Goal: Task Accomplishment & Management: Use online tool/utility

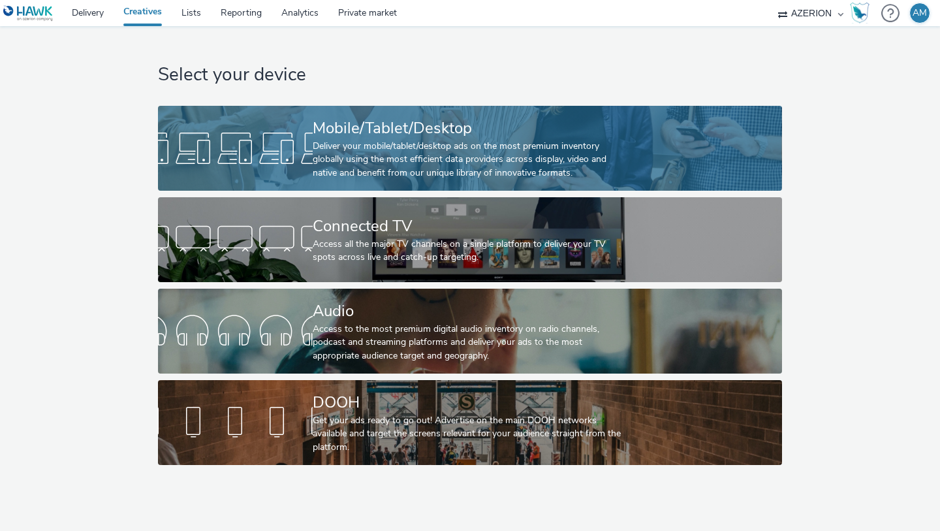
click at [328, 114] on div "Mobile/Tablet/Desktop Deliver your mobile/tablet/desktop ads on the most premiu…" at bounding box center [468, 148] width 310 height 85
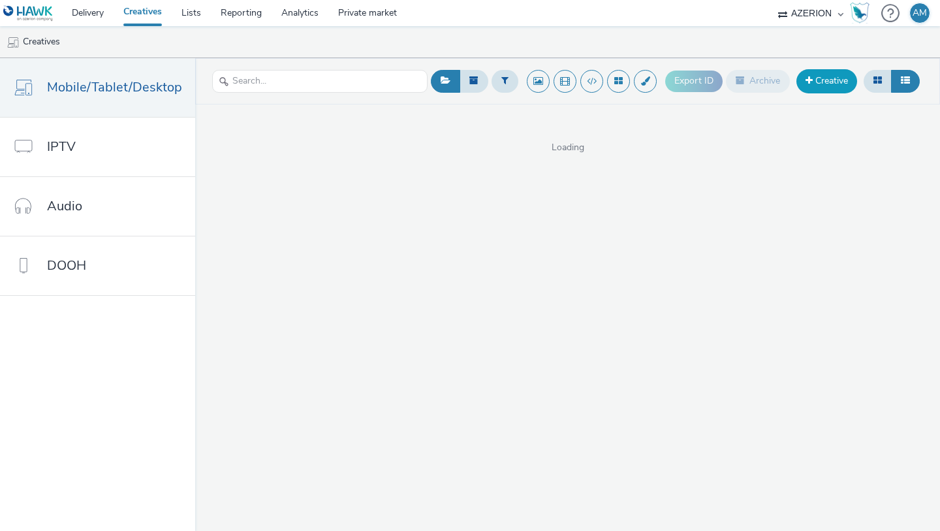
click at [800, 80] on link "Creative" at bounding box center [827, 81] width 61 height 24
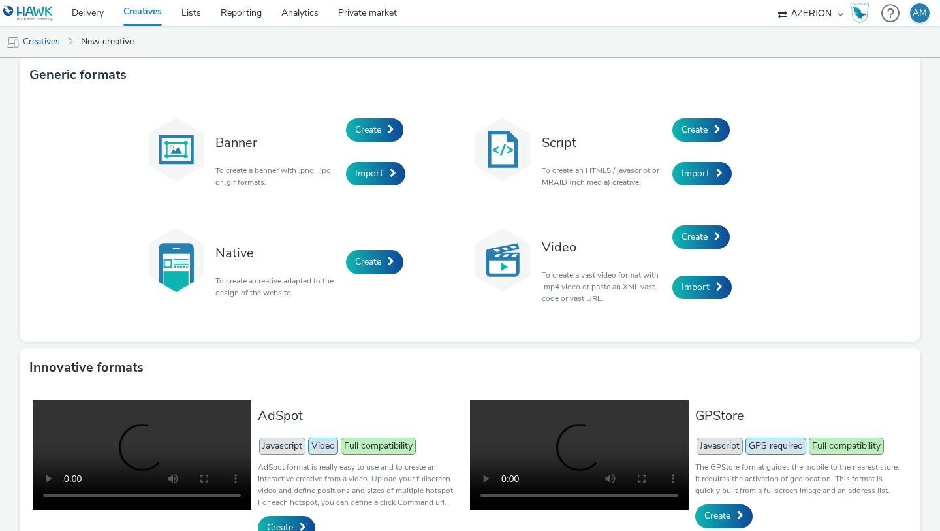
scroll to position [7, 0]
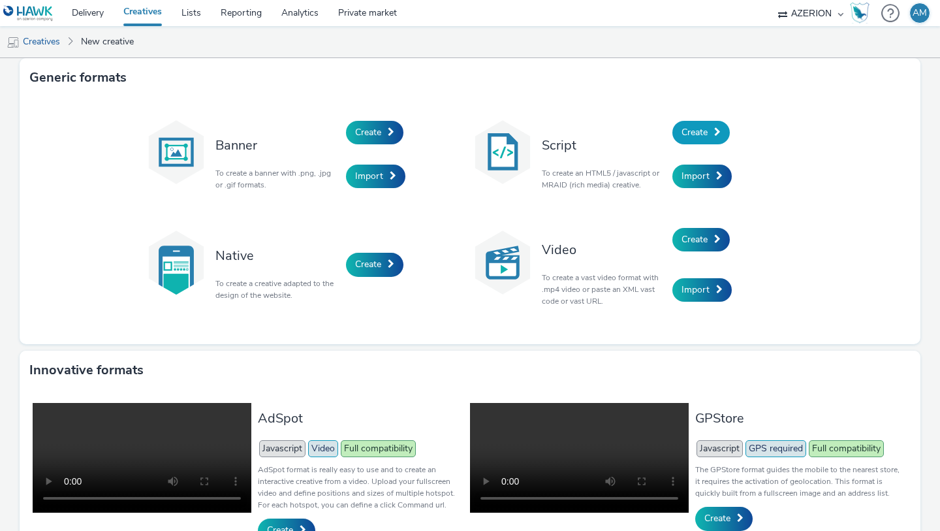
click at [697, 138] on span "Create" at bounding box center [695, 132] width 26 height 12
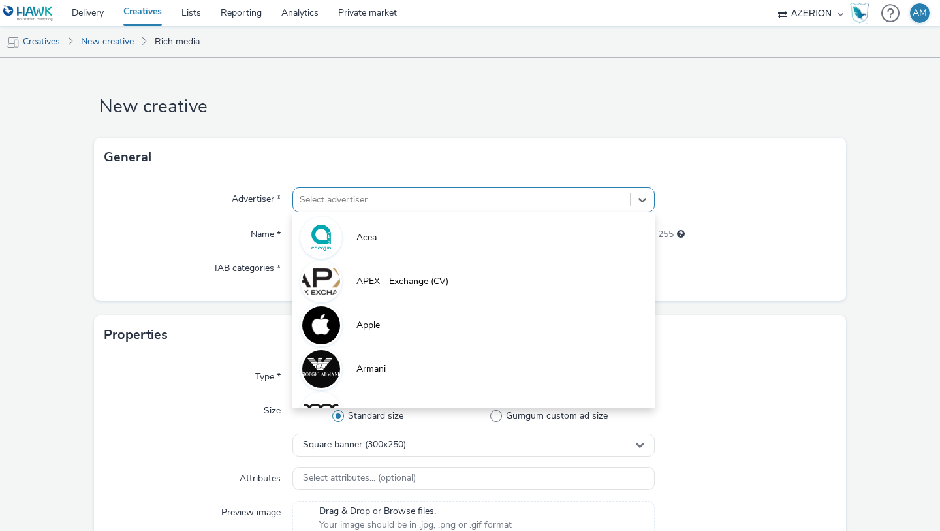
click at [444, 195] on div at bounding box center [462, 200] width 324 height 16
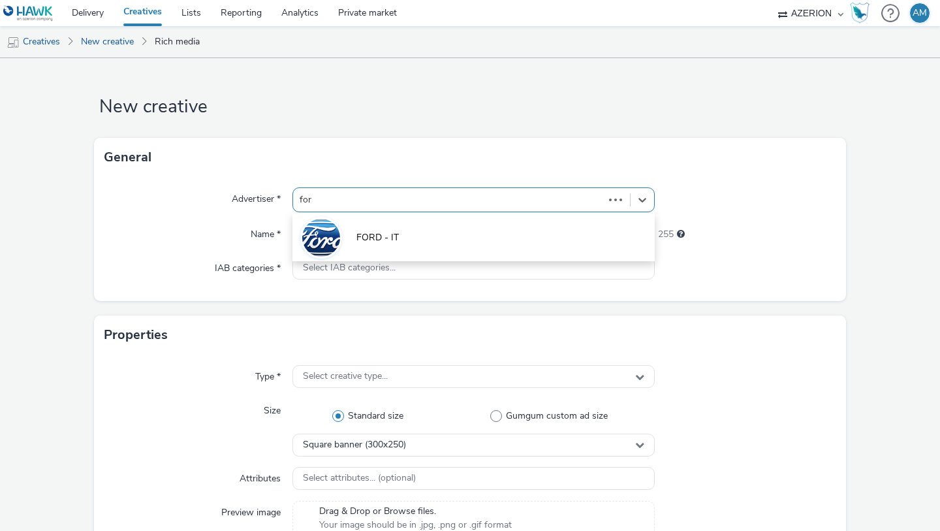
type input "ford"
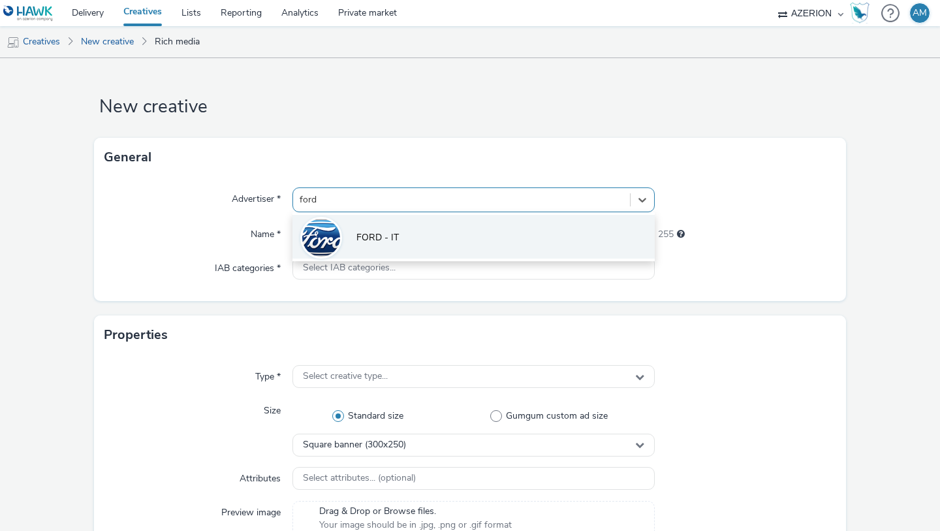
click at [389, 246] on li "FORD - IT" at bounding box center [474, 237] width 362 height 44
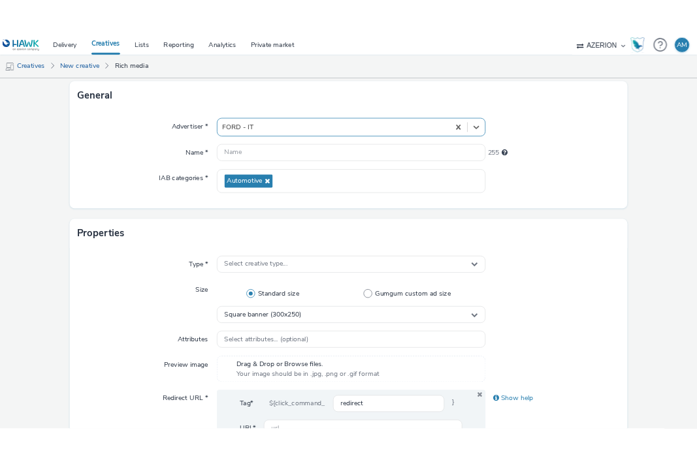
scroll to position [129, 0]
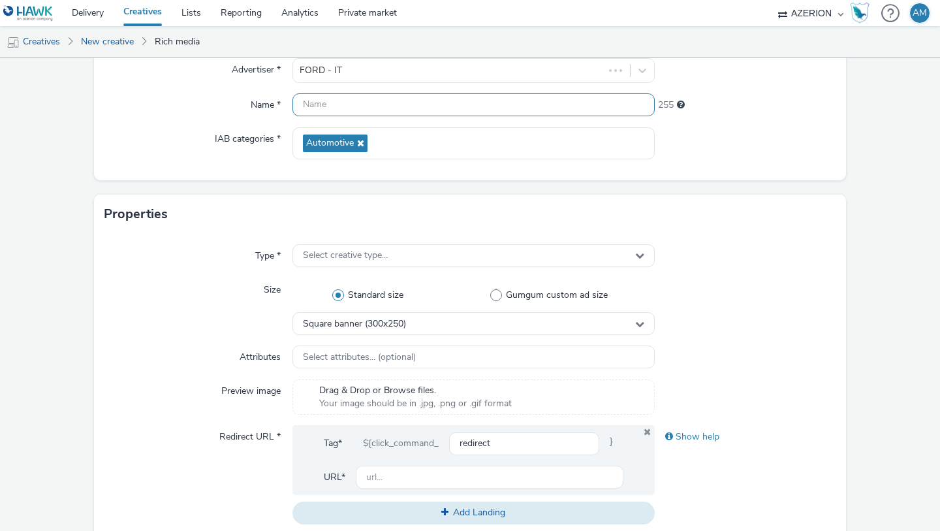
click at [361, 109] on input "text" at bounding box center [474, 104] width 362 height 23
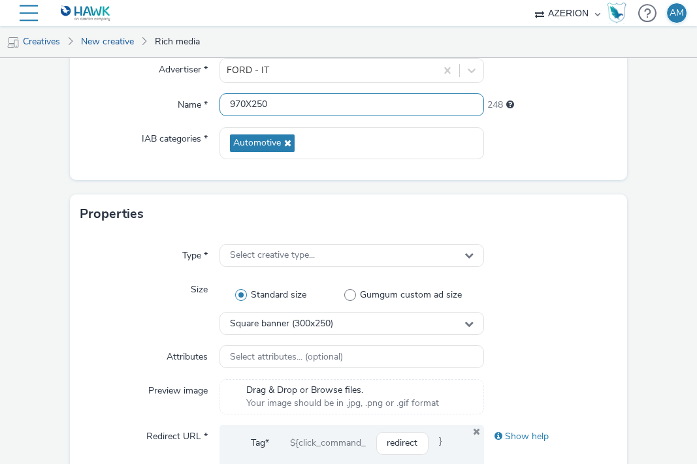
click at [231, 102] on input "970X250" at bounding box center [351, 104] width 265 height 23
type input "Ford Display 970X250"
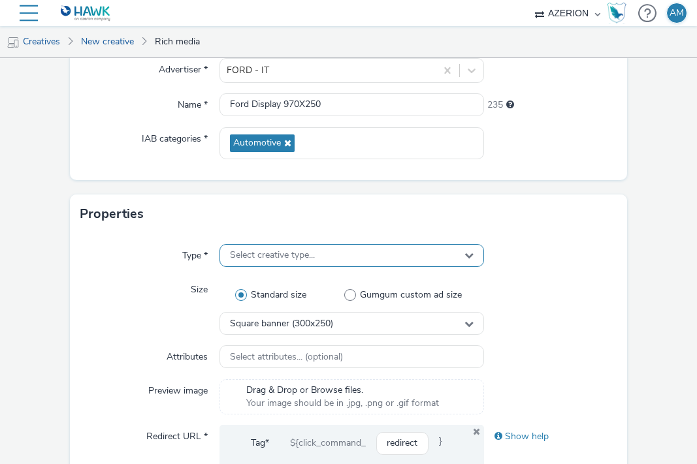
click at [283, 257] on span "Select creative type..." at bounding box center [272, 255] width 85 height 11
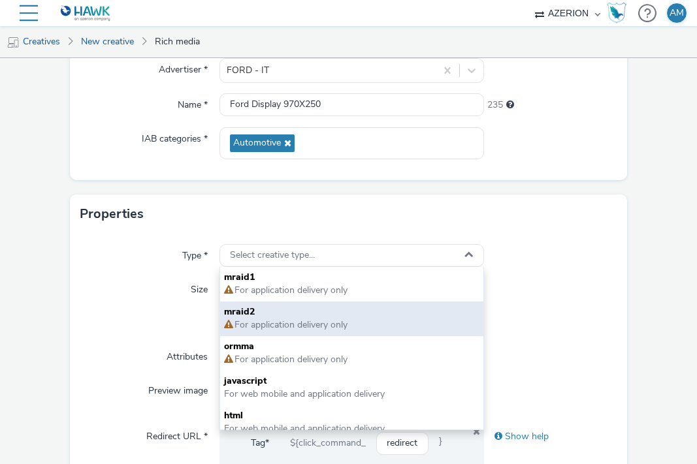
scroll to position [9, 0]
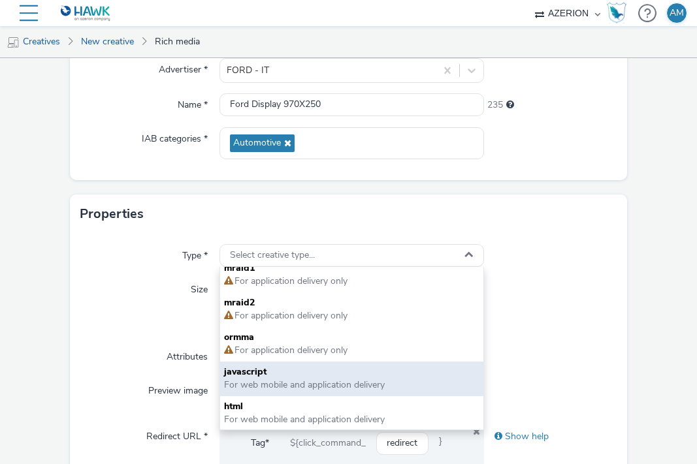
click at [349, 387] on span "For web mobile and application delivery" at bounding box center [304, 385] width 161 height 12
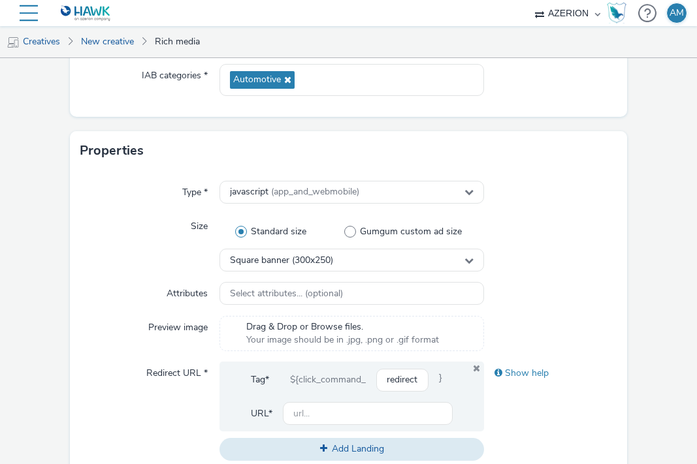
scroll to position [201, 0]
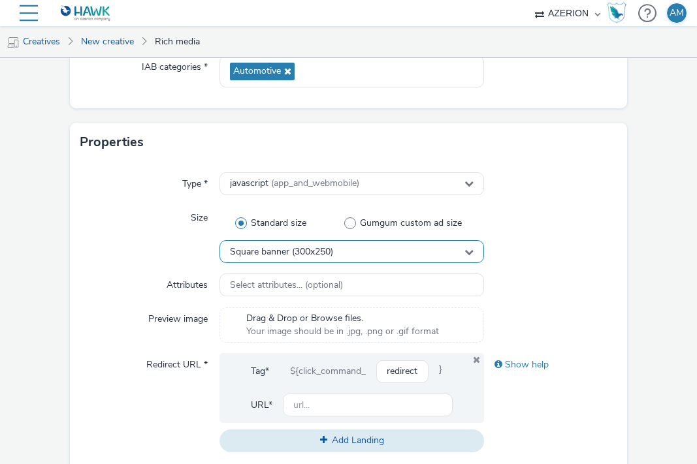
click at [358, 255] on div "Square banner (300x250)" at bounding box center [351, 251] width 265 height 23
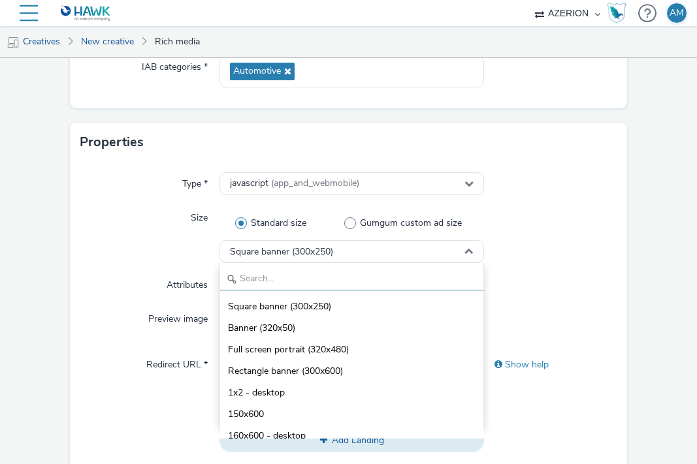
click at [346, 278] on input "text" at bounding box center [352, 279] width 264 height 23
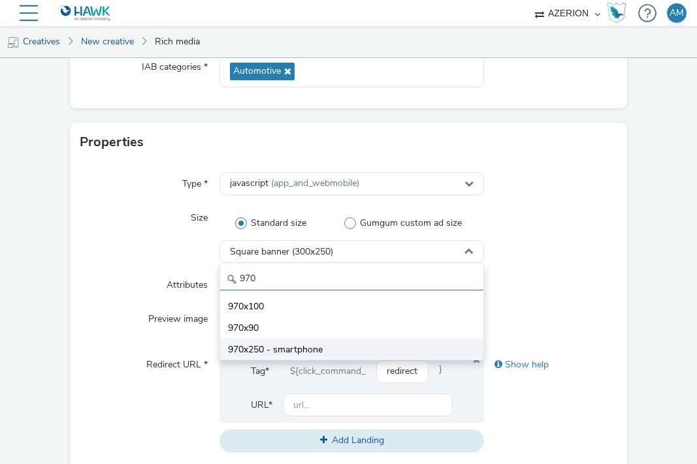
type input "970"
click at [311, 349] on span "970x250 - smartphone" at bounding box center [275, 349] width 95 height 13
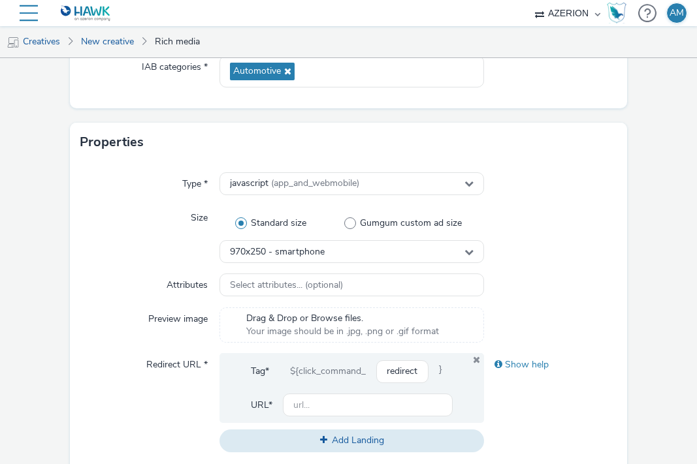
click at [554, 270] on div "Type * javascript (app_and_webmobile) Size Standard size Gumgum custom ad size …" at bounding box center [349, 317] width 558 height 311
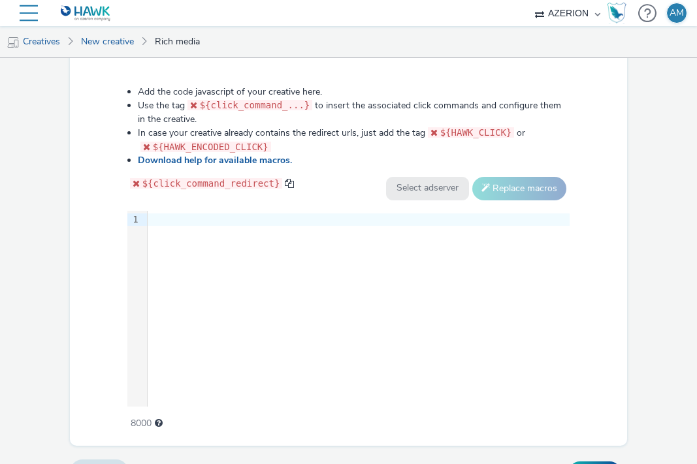
scroll to position [690, 0]
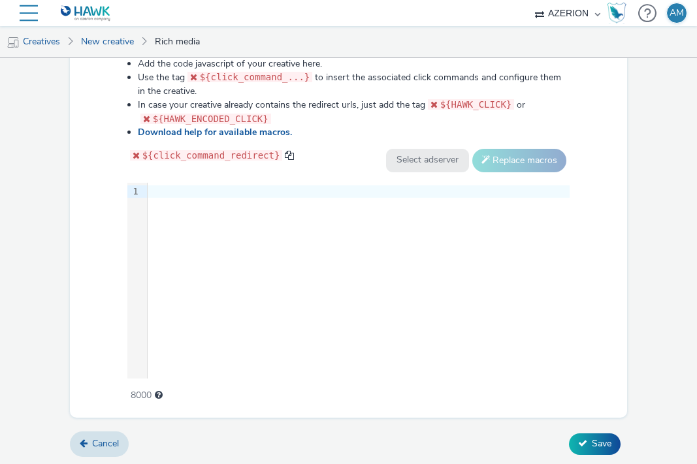
click at [294, 306] on div "9 1 ›" at bounding box center [348, 281] width 443 height 196
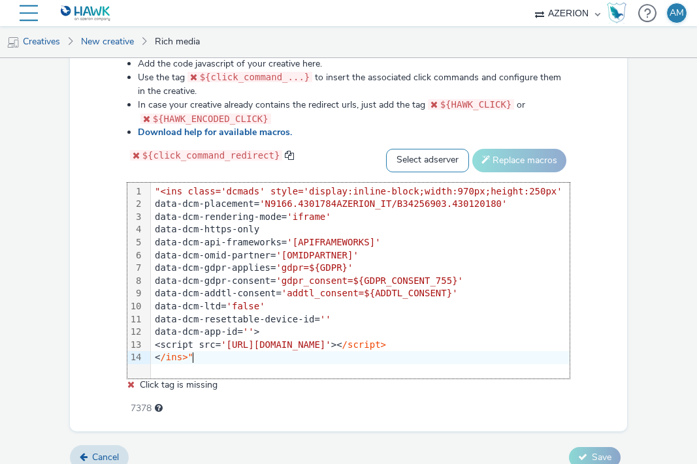
click at [447, 160] on select "Select adserver Sizmek DCM Adform Sting" at bounding box center [427, 161] width 83 height 24
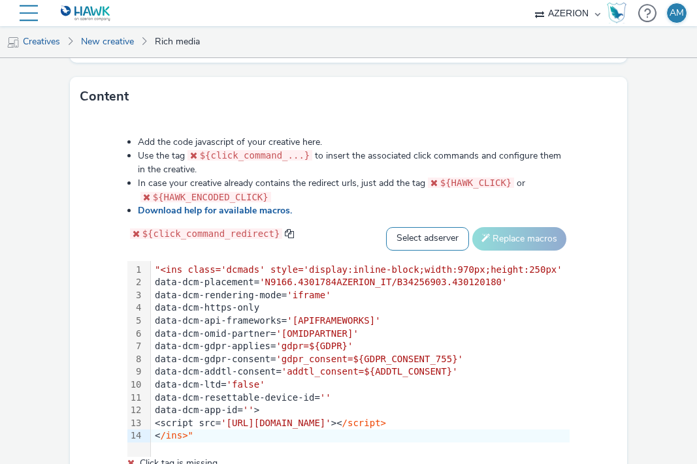
scroll to position [582, 0]
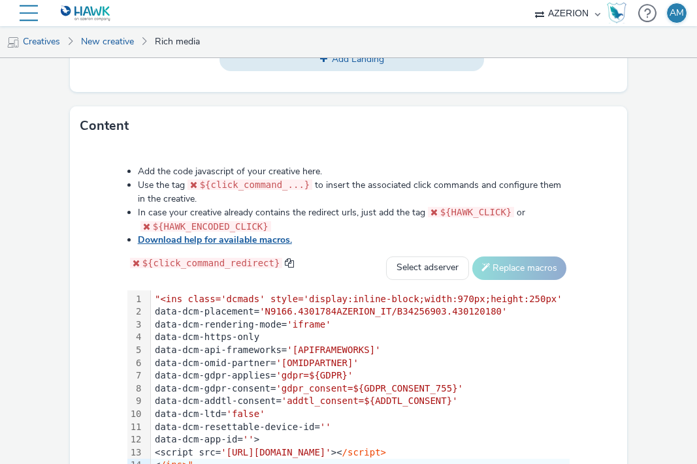
click at [238, 240] on link "Download help for available macros." at bounding box center [217, 240] width 159 height 12
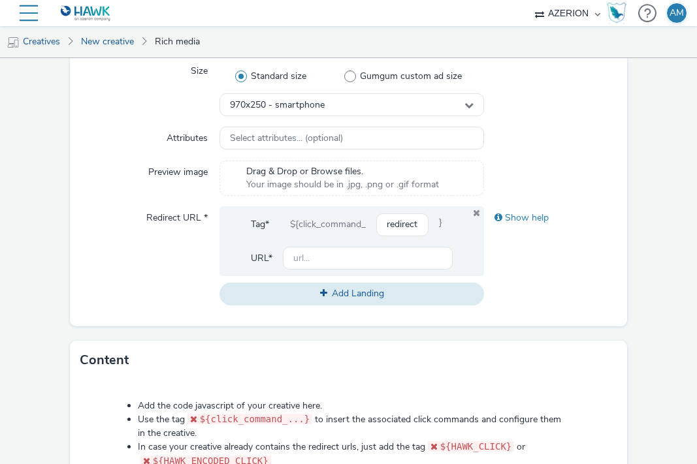
scroll to position [345, 0]
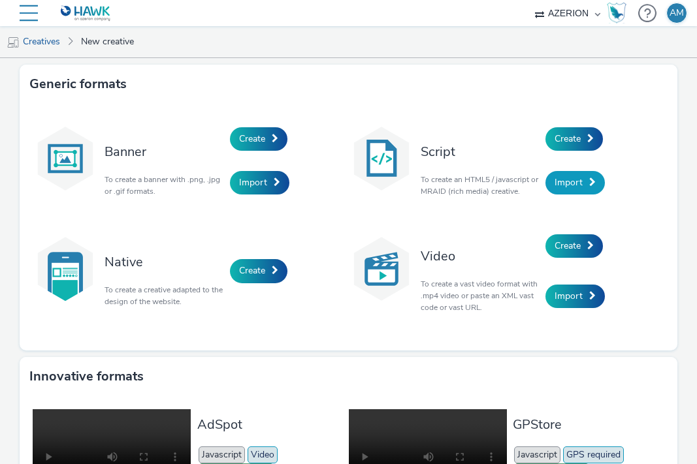
click at [590, 171] on link "Import" at bounding box center [574, 183] width 59 height 24
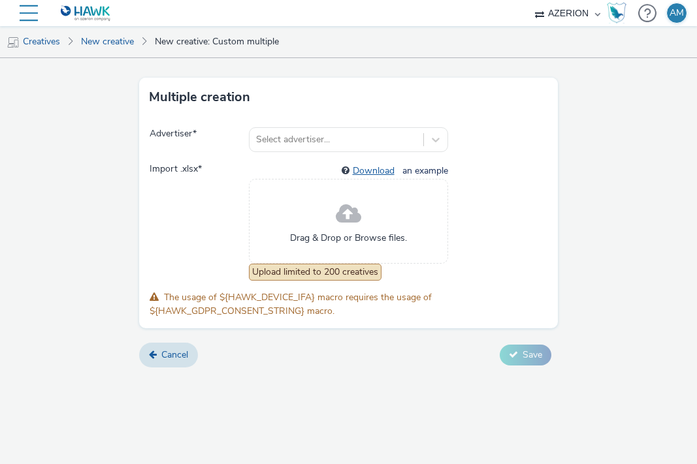
click at [376, 169] on link "Download" at bounding box center [376, 171] width 47 height 12
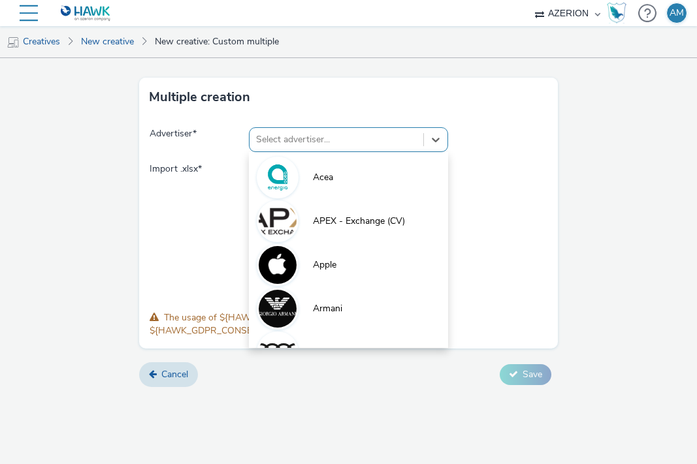
click at [315, 138] on div at bounding box center [336, 140] width 160 height 16
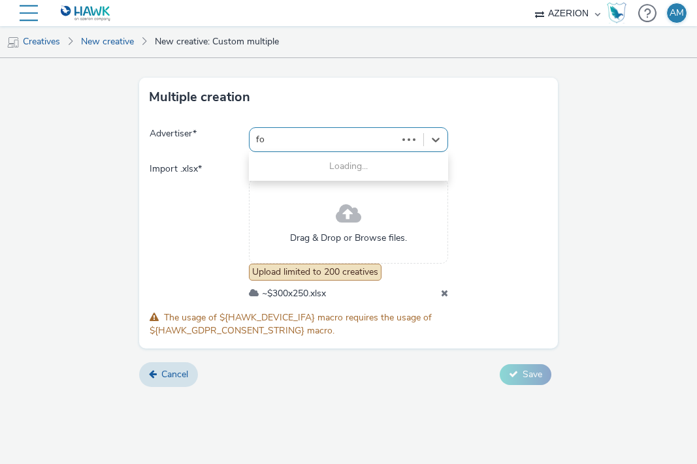
type input "for"
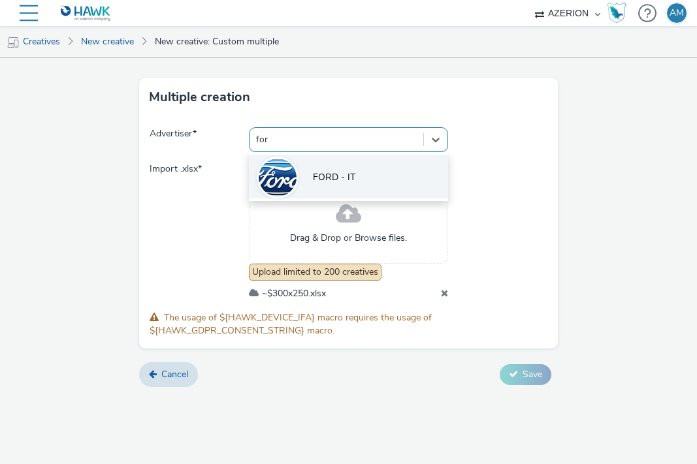
click at [313, 185] on li "FORD - IT" at bounding box center [348, 177] width 199 height 44
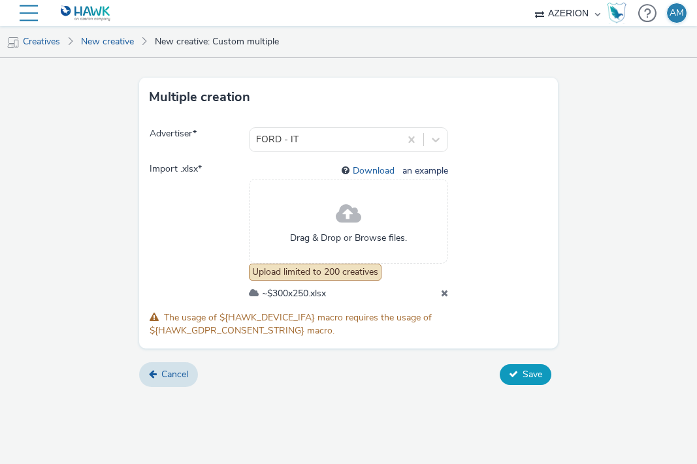
click at [511, 376] on icon at bounding box center [513, 374] width 9 height 9
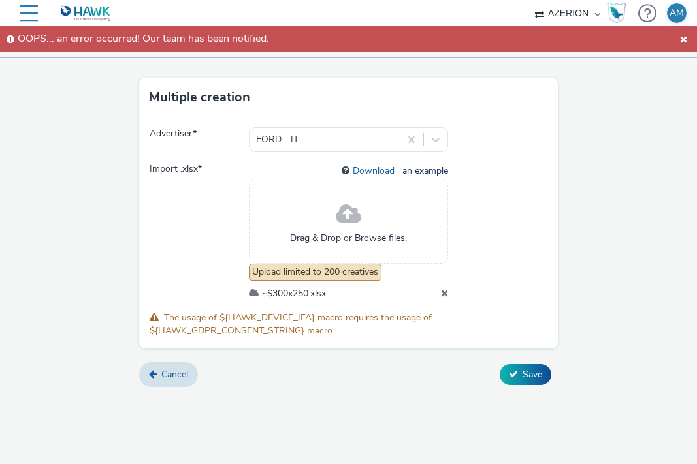
click at [441, 289] on icon at bounding box center [444, 293] width 7 height 9
click at [533, 374] on span "Save" at bounding box center [532, 374] width 20 height 12
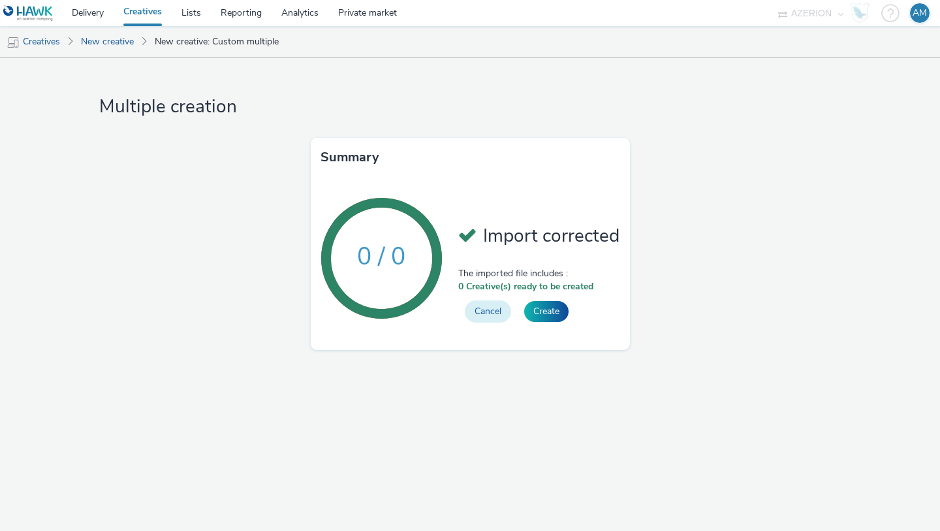
click at [498, 309] on button "Cancel" at bounding box center [488, 311] width 46 height 22
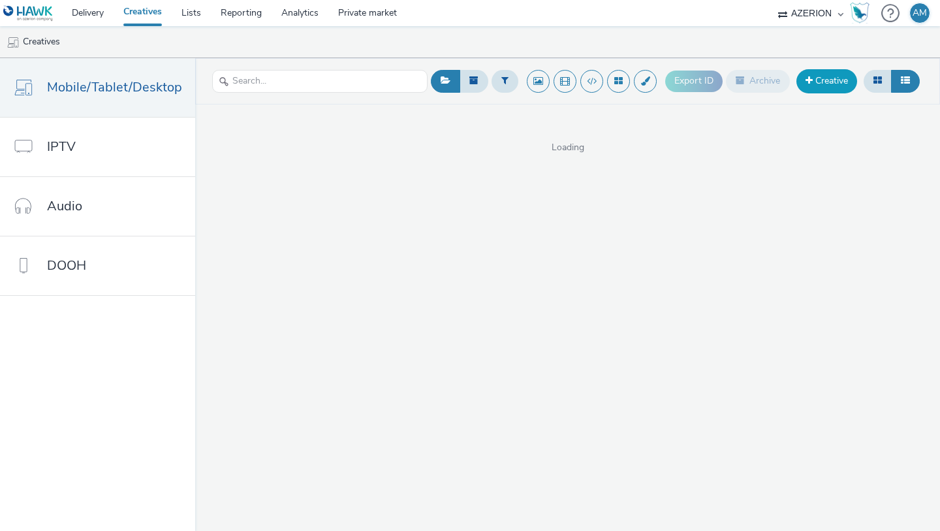
click at [829, 90] on link "Creative" at bounding box center [827, 81] width 61 height 24
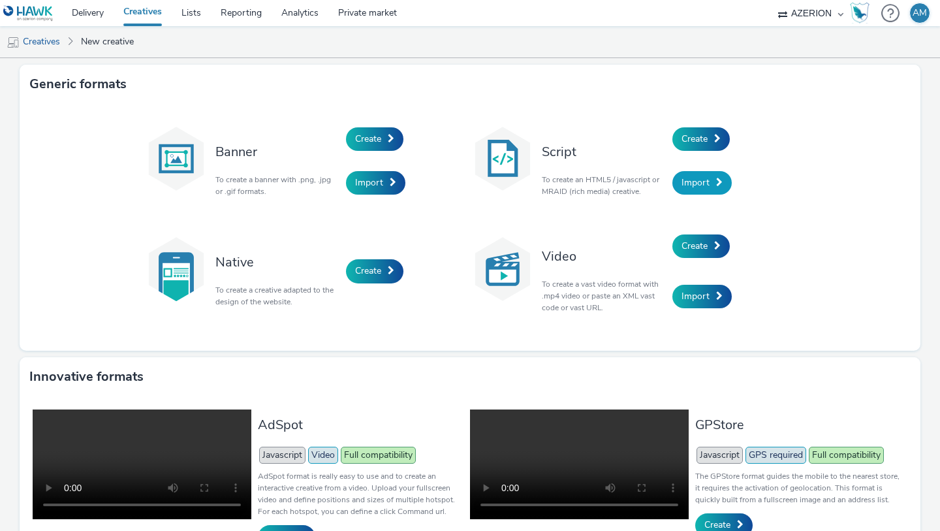
click at [703, 186] on span "Import" at bounding box center [696, 182] width 28 height 12
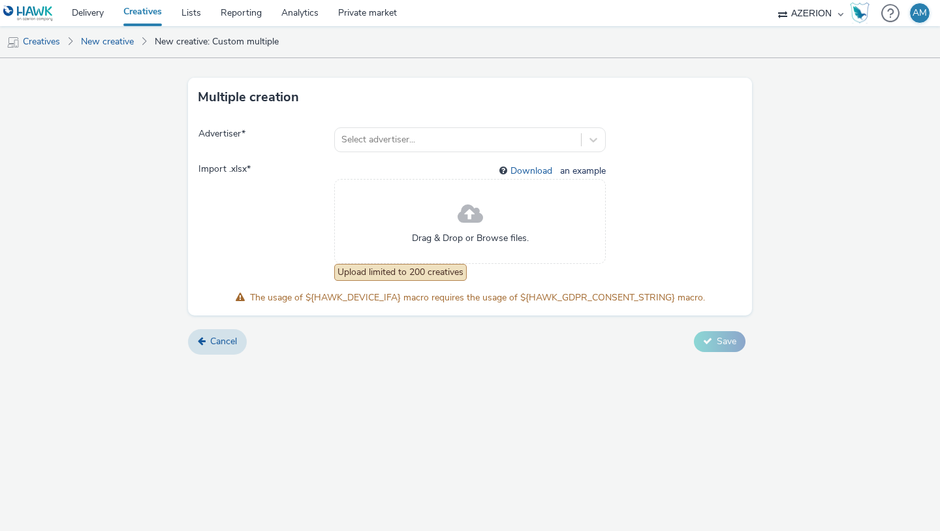
click at [460, 125] on div "Advertiser * Select advertiser... Import .xlsx * Download an example Drag & Dro…" at bounding box center [470, 216] width 564 height 199
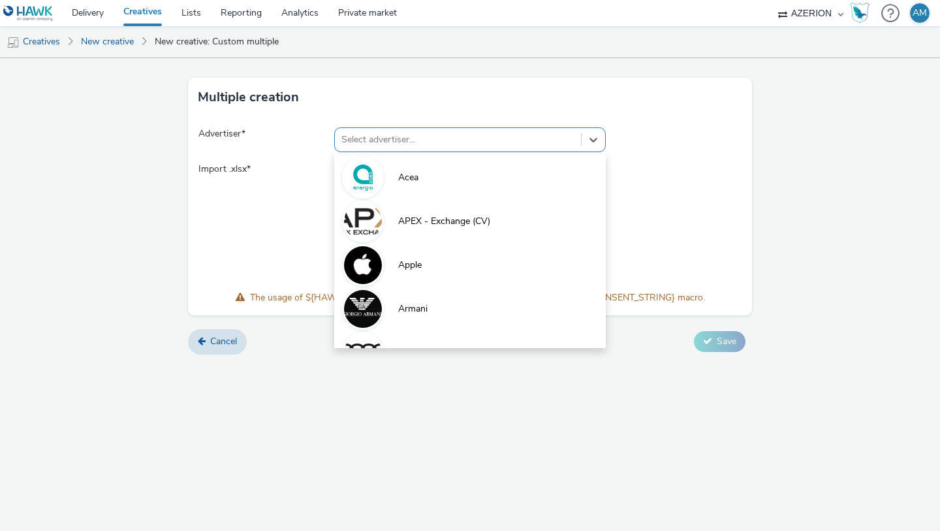
click at [460, 137] on div at bounding box center [458, 140] width 233 height 16
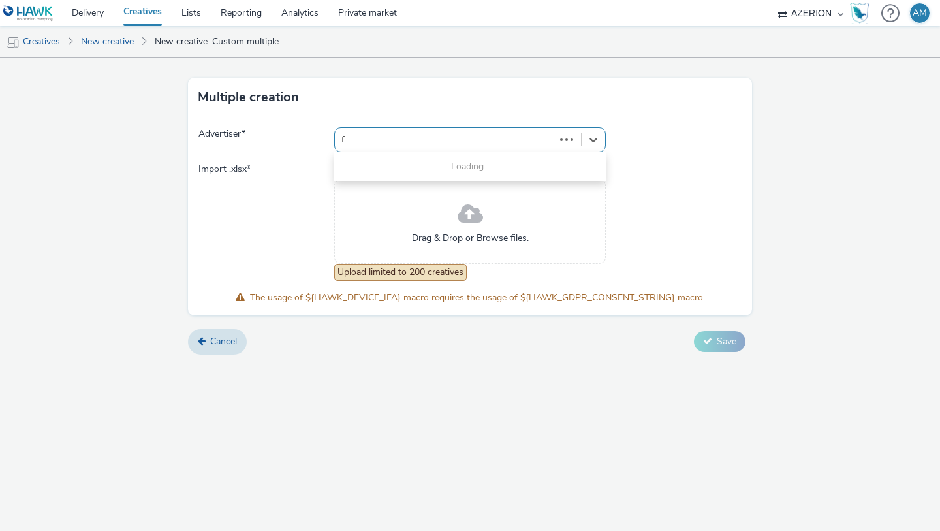
type input "fo"
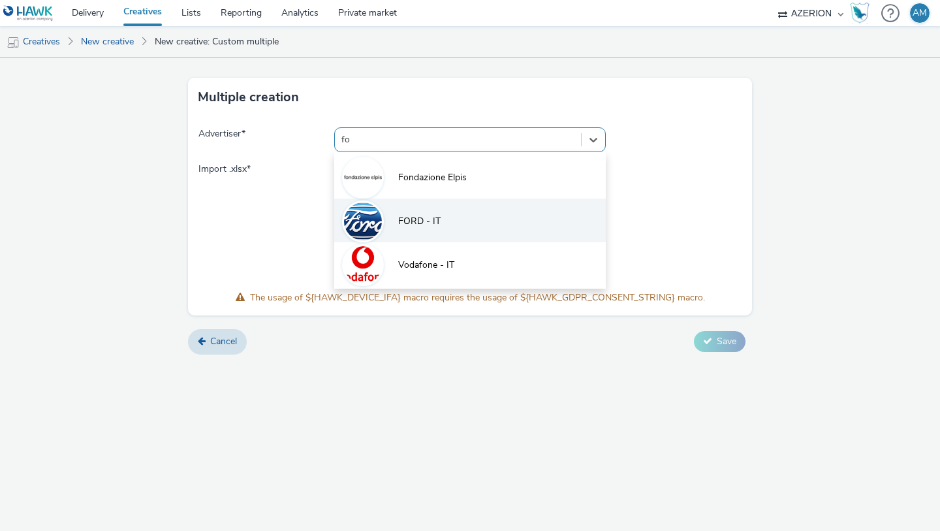
click at [403, 212] on li "FORD - IT" at bounding box center [470, 221] width 272 height 44
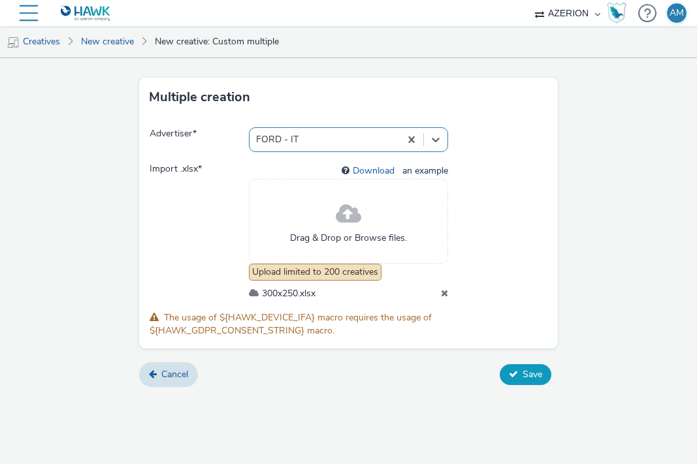
click at [512, 381] on button "Save" at bounding box center [526, 374] width 52 height 21
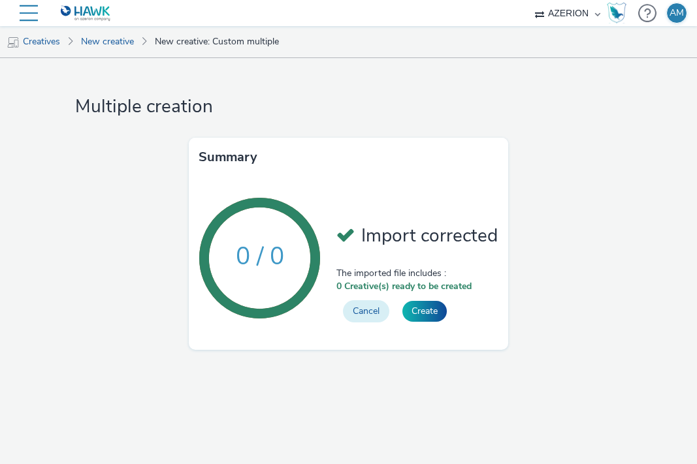
click at [368, 309] on button "Cancel" at bounding box center [366, 311] width 46 height 22
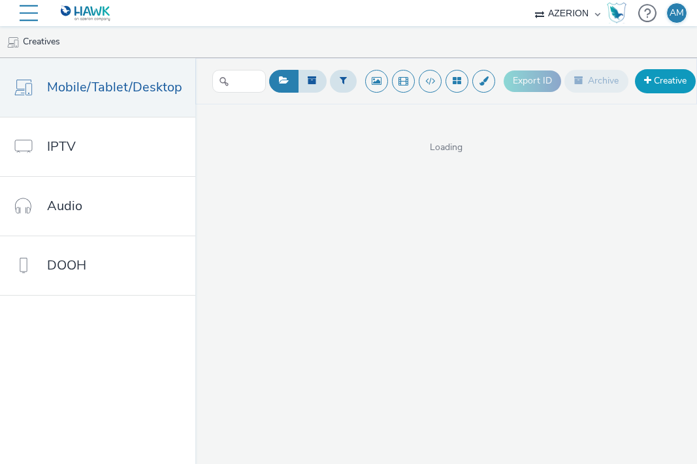
click at [662, 76] on link "Creative" at bounding box center [665, 81] width 61 height 24
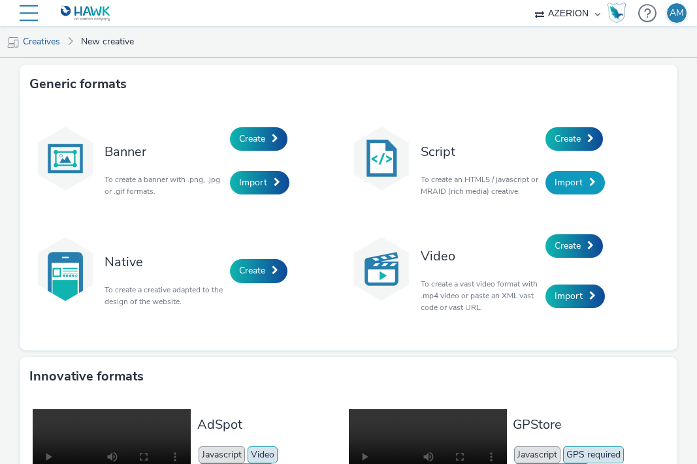
click at [583, 187] on link "Import" at bounding box center [574, 183] width 59 height 24
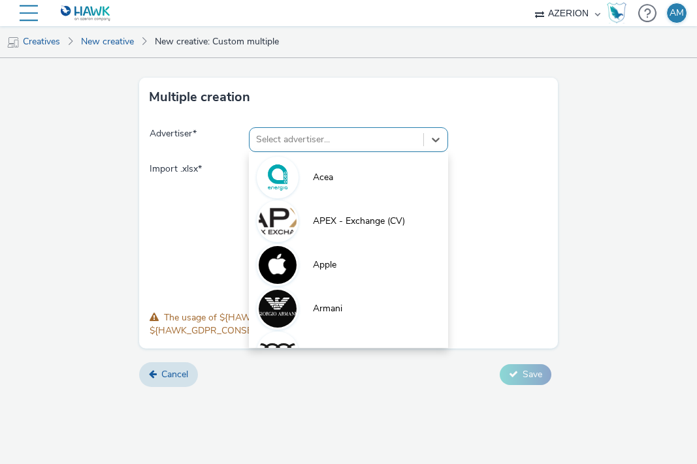
click at [322, 141] on div at bounding box center [336, 140] width 160 height 16
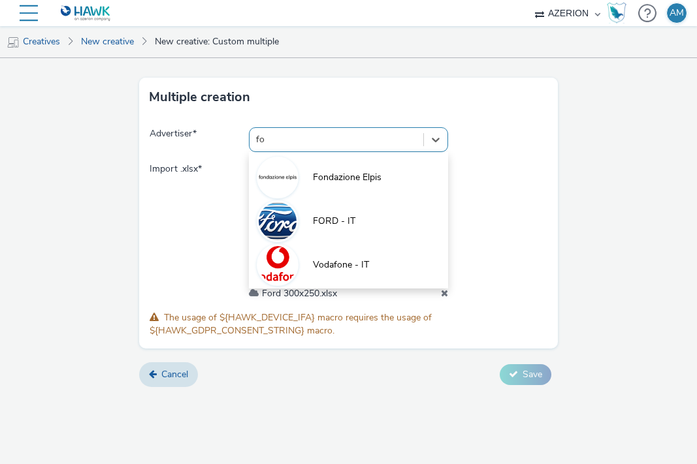
type input "for"
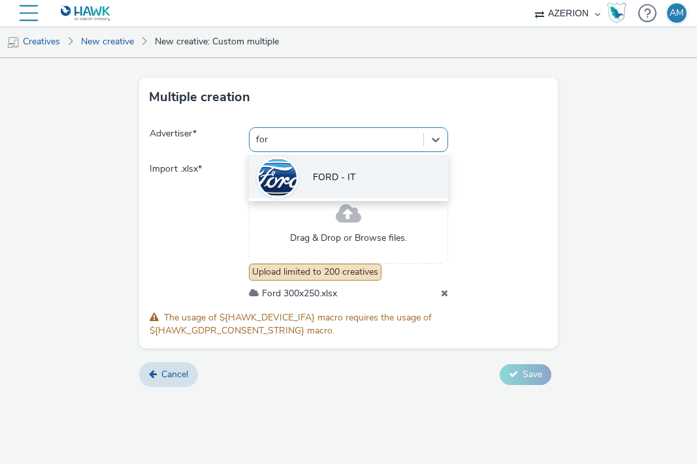
click at [313, 168] on li "FORD - IT" at bounding box center [348, 177] width 199 height 44
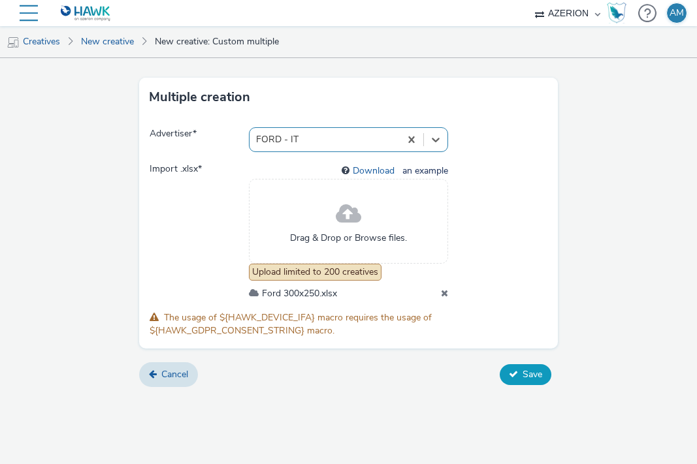
click at [532, 365] on button "Save" at bounding box center [526, 374] width 52 height 21
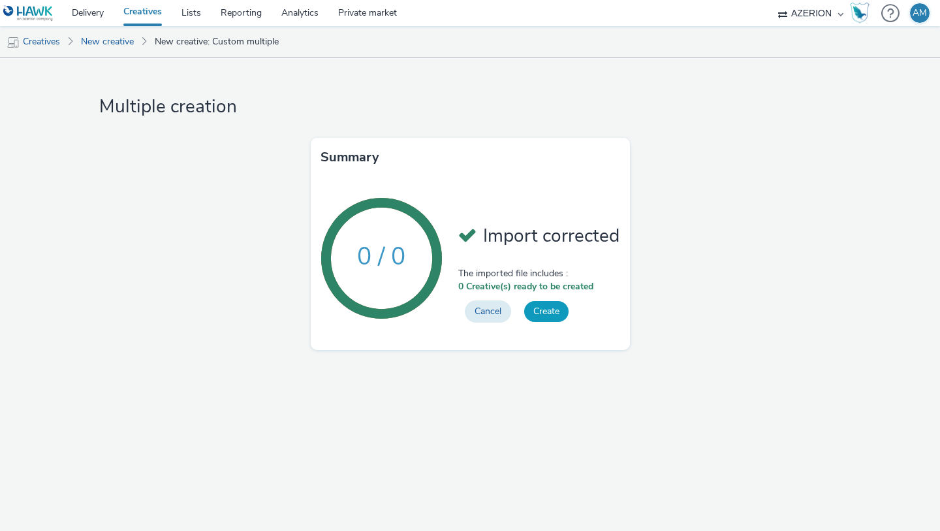
click at [545, 308] on button "Create" at bounding box center [546, 311] width 44 height 21
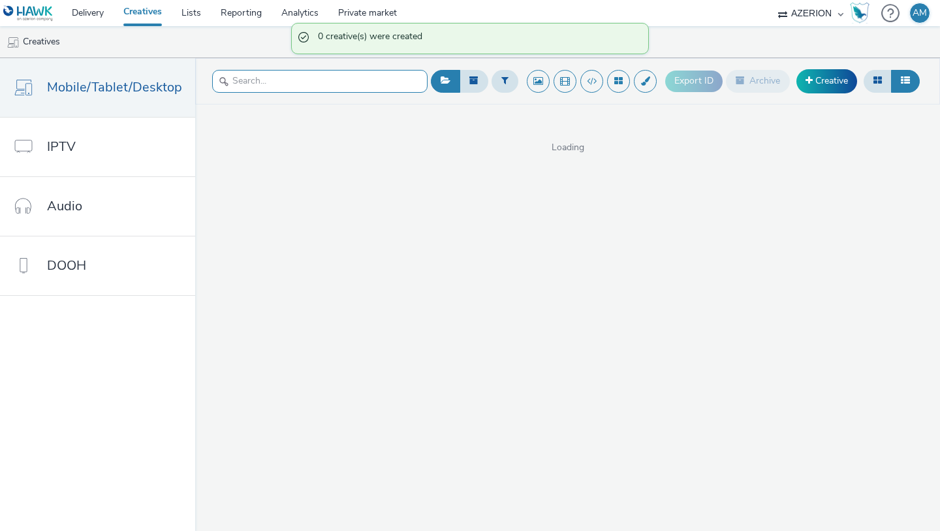
click at [231, 73] on input "text" at bounding box center [319, 81] width 215 height 23
click at [237, 86] on input "text" at bounding box center [319, 81] width 215 height 23
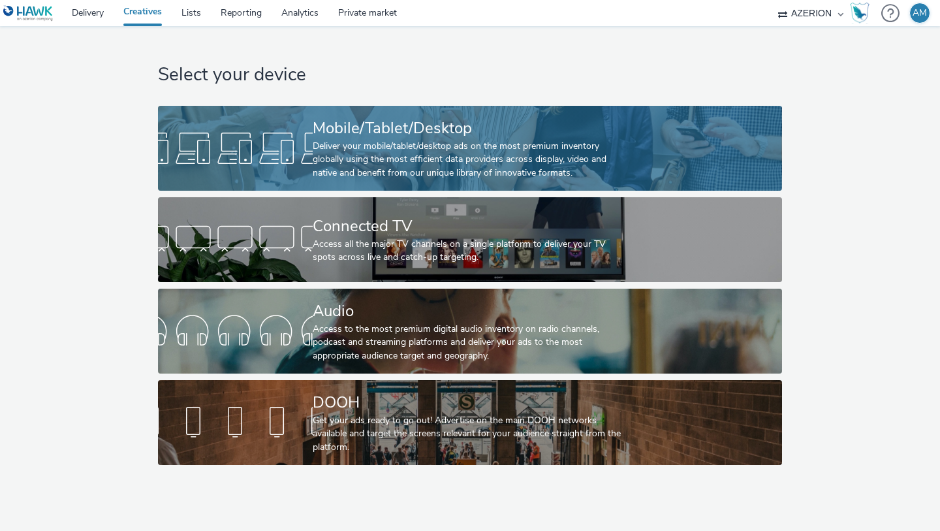
click at [339, 167] on div "Deliver your mobile/tablet/desktop ads on the most premium inventory globally u…" at bounding box center [468, 160] width 310 height 40
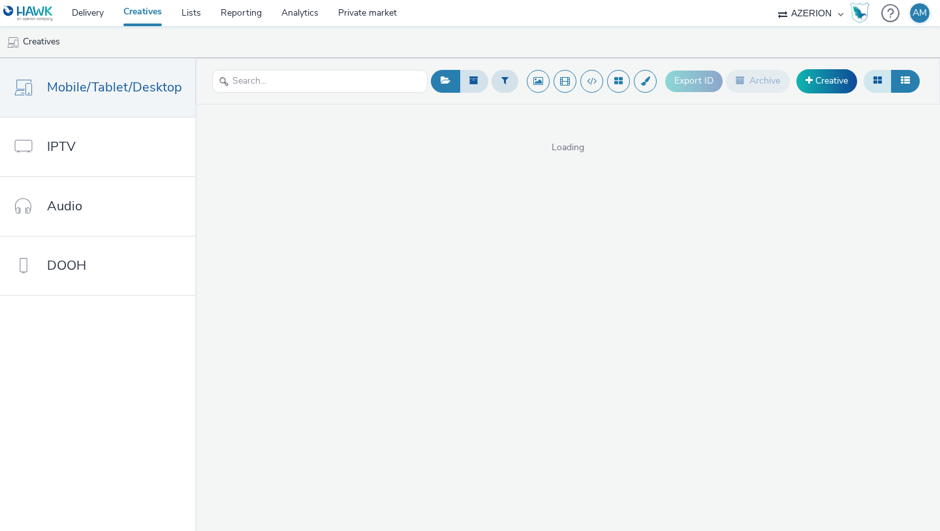
click at [872, 86] on button at bounding box center [878, 81] width 28 height 22
click at [912, 76] on button at bounding box center [905, 81] width 29 height 22
click at [830, 79] on link "Creative" at bounding box center [827, 81] width 61 height 24
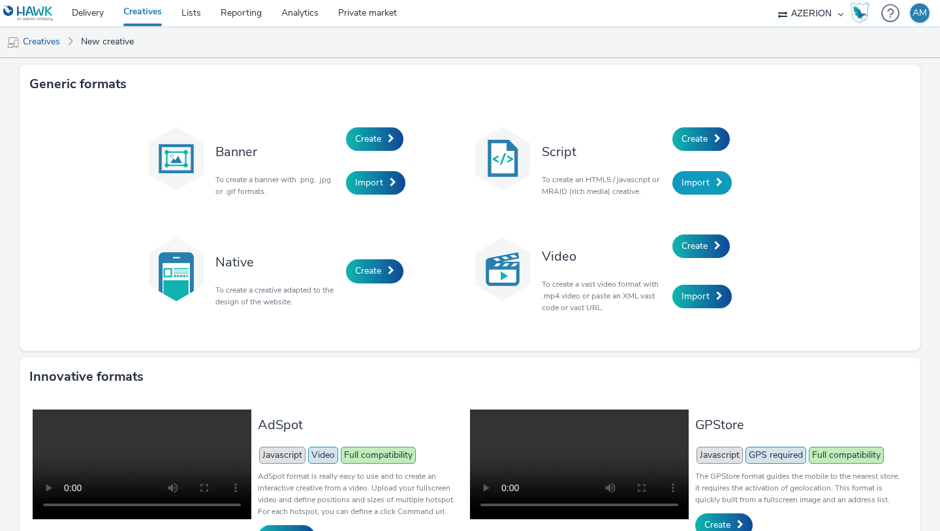
click at [705, 182] on span "Import" at bounding box center [696, 182] width 28 height 12
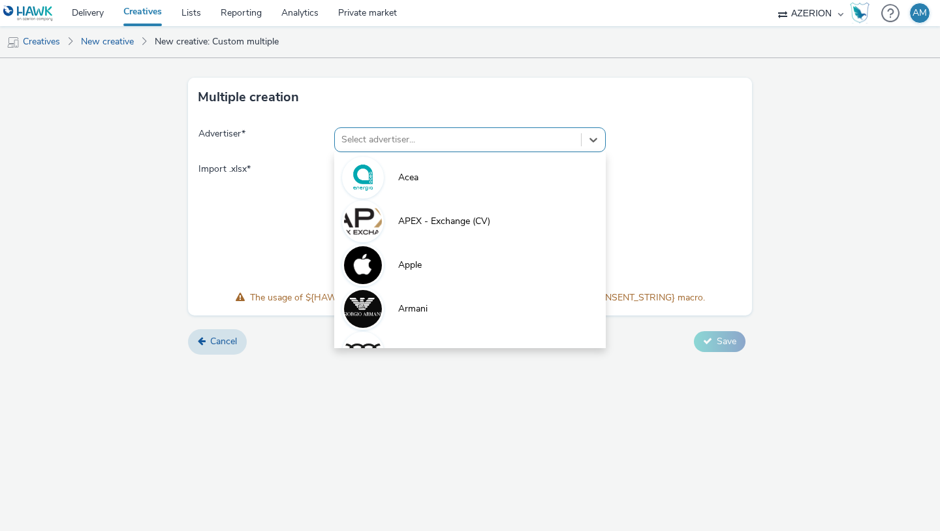
click at [438, 144] on div at bounding box center [458, 140] width 233 height 16
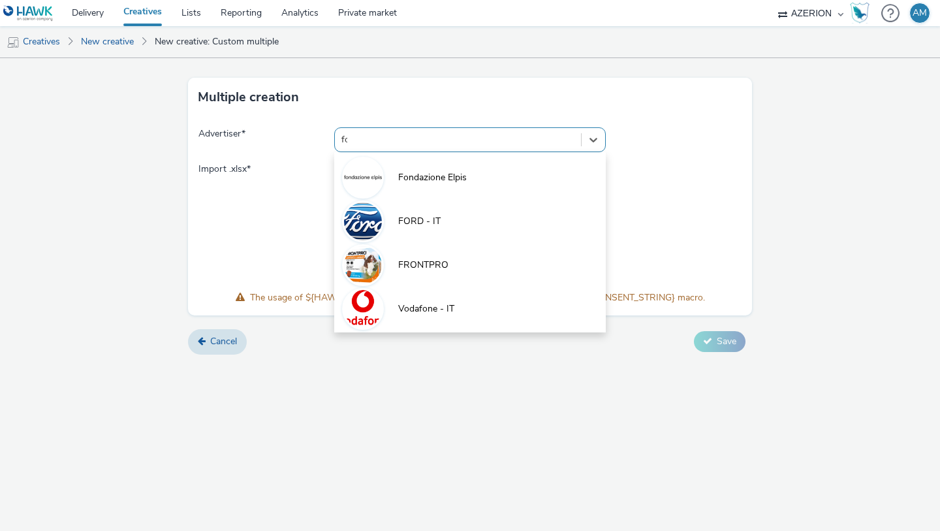
type input "for"
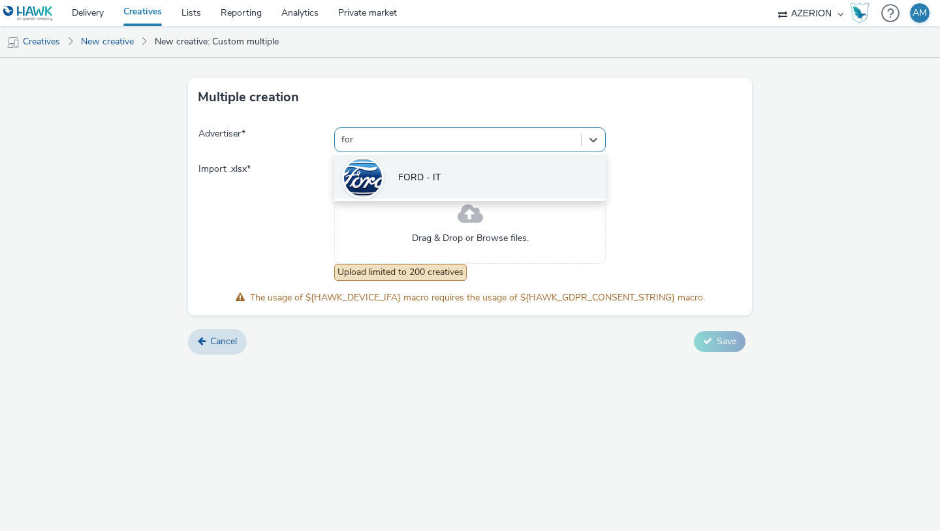
click at [411, 176] on span "FORD - IT" at bounding box center [419, 177] width 42 height 13
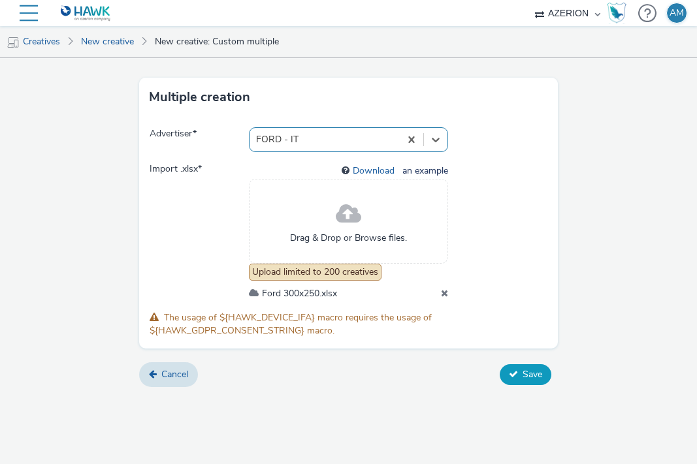
click at [522, 376] on span "Save" at bounding box center [532, 374] width 20 height 12
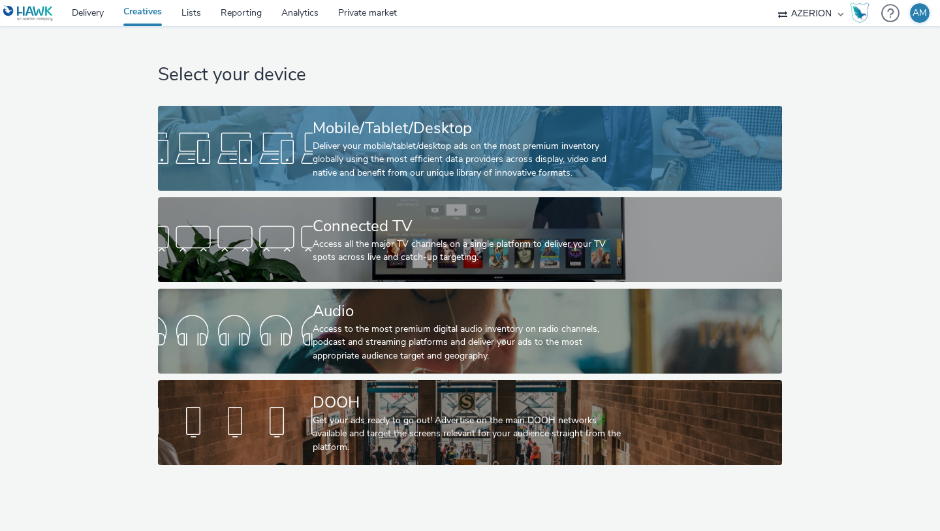
click at [482, 167] on div "Deliver your mobile/tablet/desktop ads on the most premium inventory globally u…" at bounding box center [468, 160] width 310 height 40
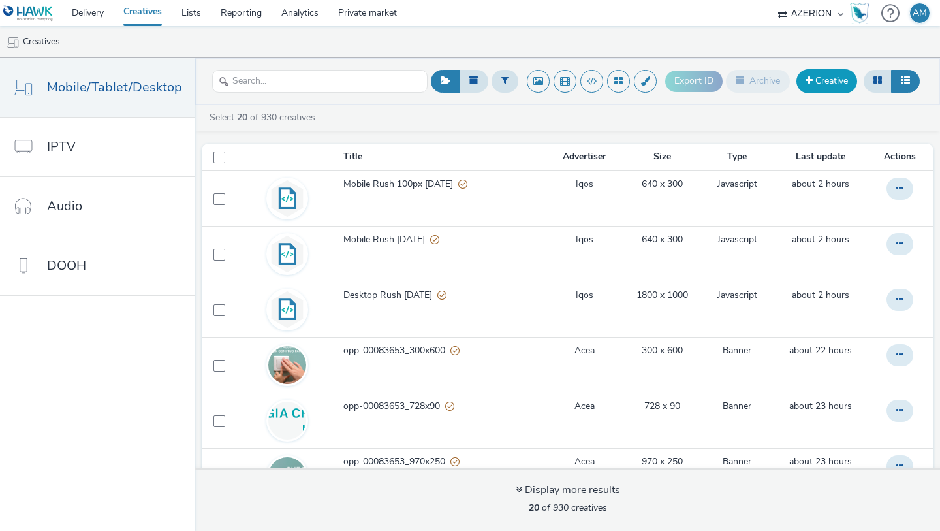
click at [821, 80] on link "Creative" at bounding box center [827, 81] width 61 height 24
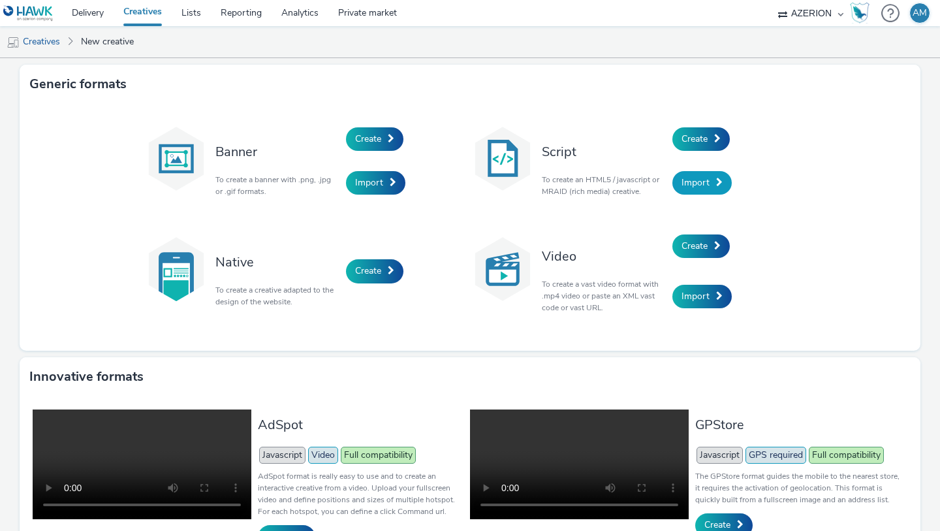
click at [706, 175] on link "Import" at bounding box center [702, 183] width 59 height 24
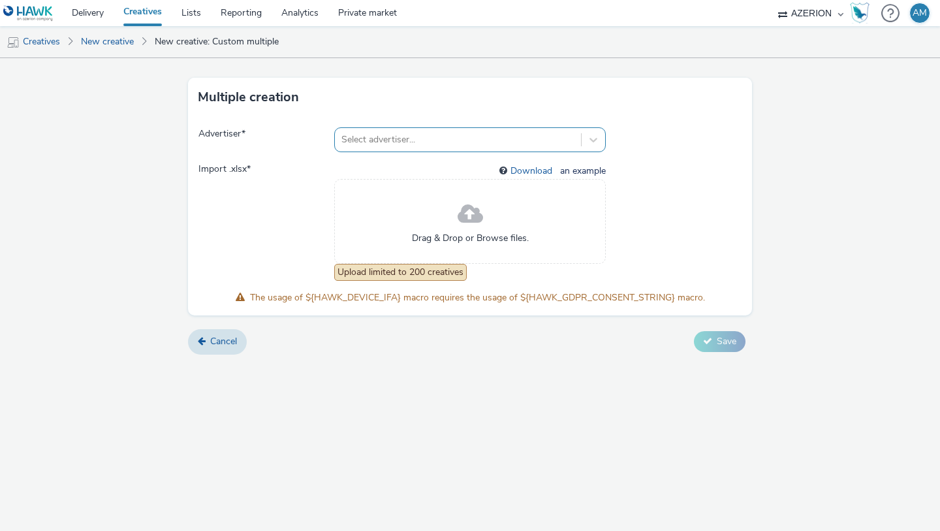
click at [389, 138] on div at bounding box center [458, 140] width 233 height 16
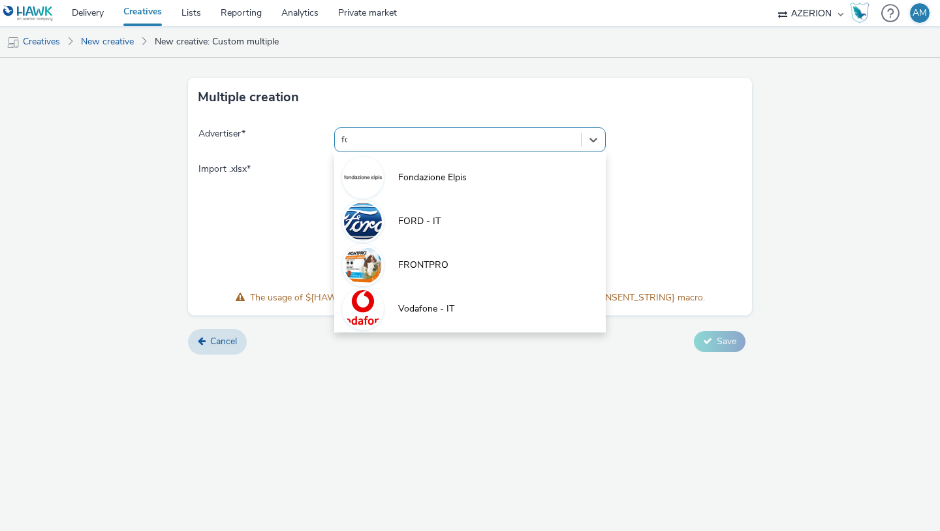
type input "for"
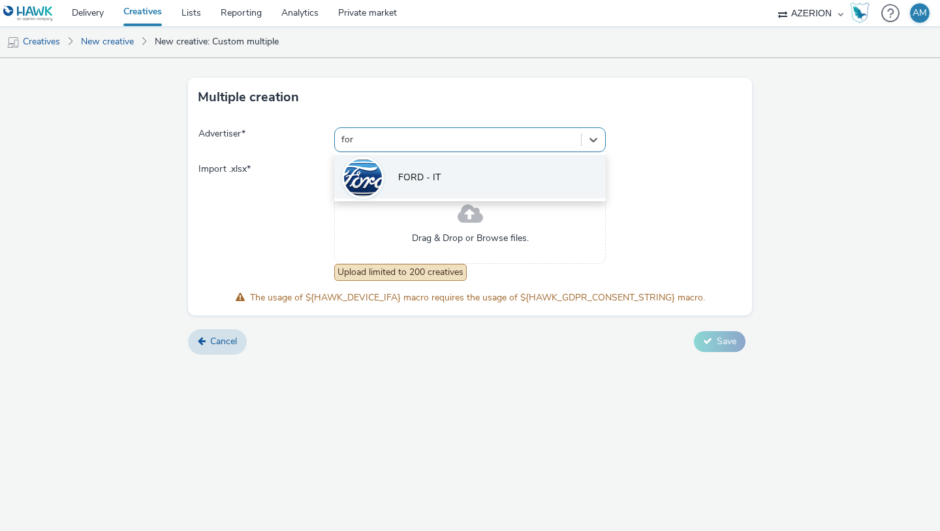
click at [383, 191] on li "FORD - IT" at bounding box center [470, 177] width 272 height 44
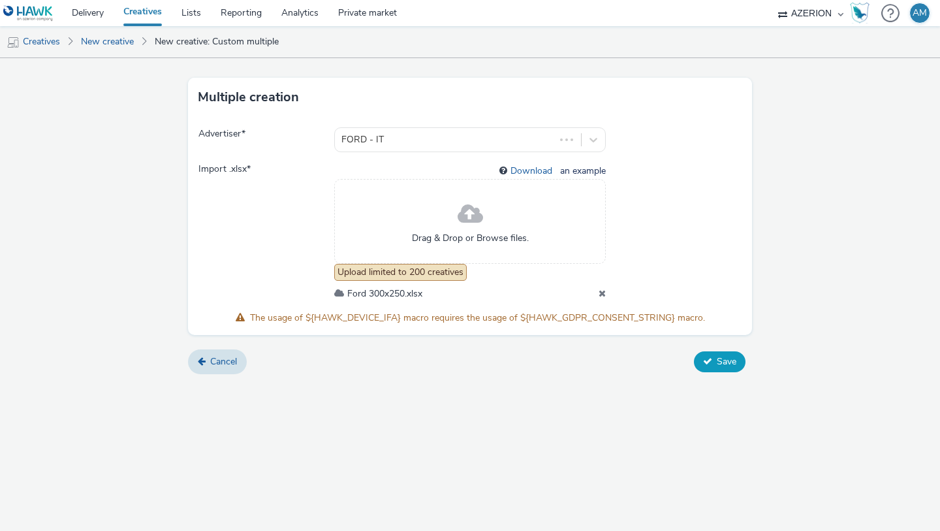
click at [699, 357] on button "Save" at bounding box center [720, 361] width 52 height 21
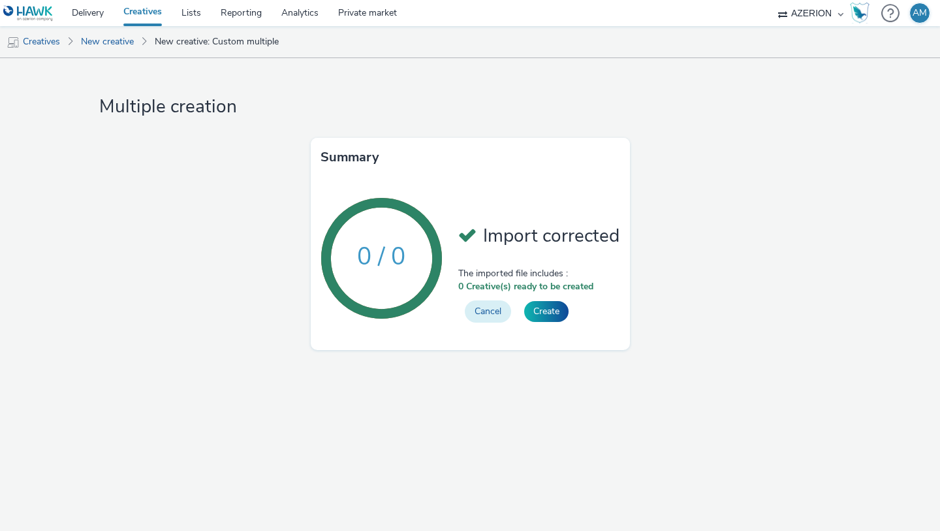
click at [505, 315] on button "Cancel" at bounding box center [488, 311] width 46 height 22
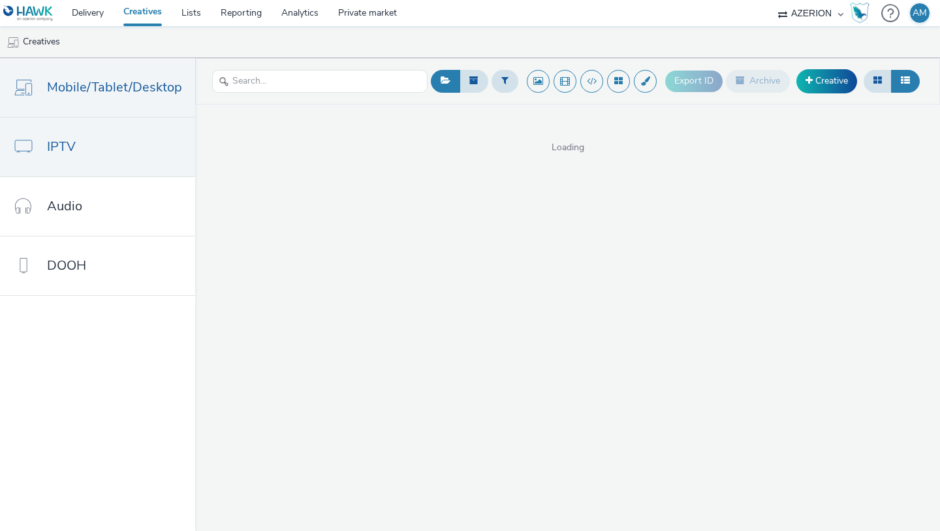
click at [54, 157] on link "IPTV" at bounding box center [97, 147] width 195 height 59
click at [78, 110] on link "Mobile/Tablet/Desktop" at bounding box center [97, 87] width 195 height 59
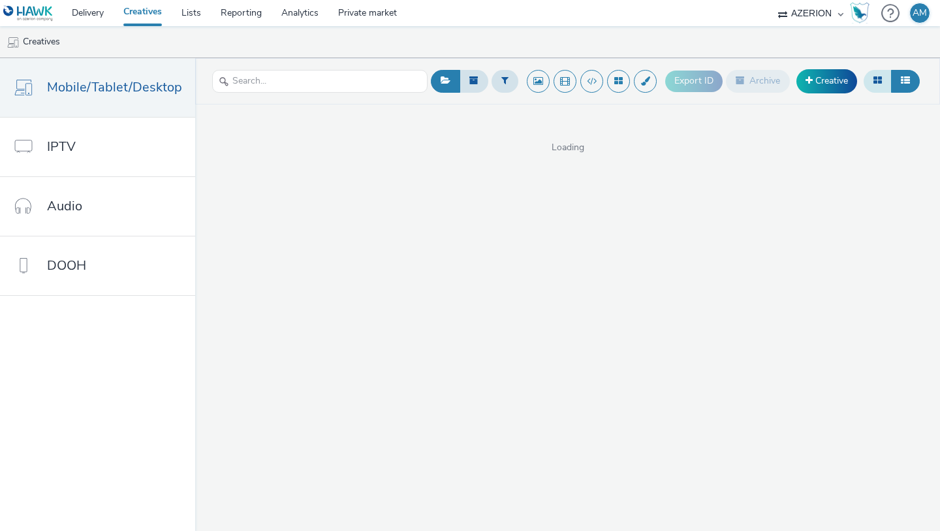
click at [872, 77] on button at bounding box center [878, 81] width 28 height 22
click at [906, 86] on button at bounding box center [905, 81] width 29 height 22
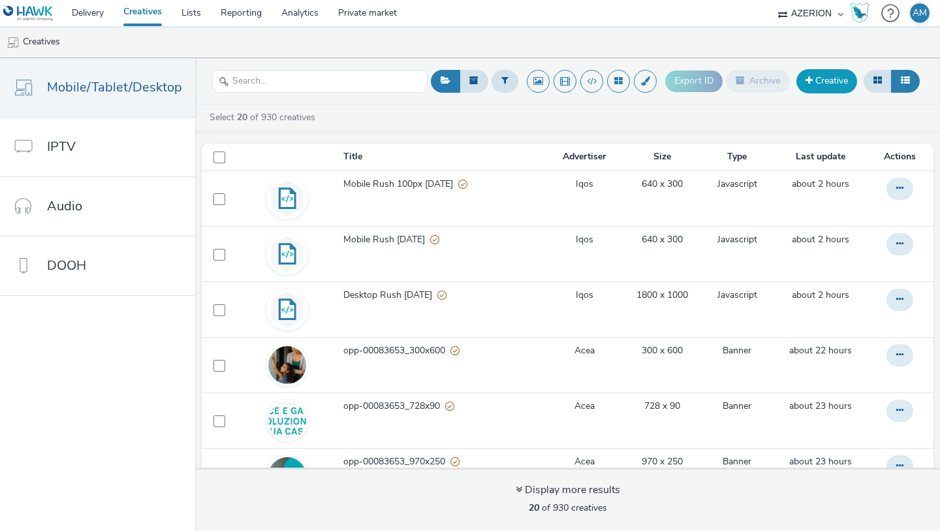
click at [820, 87] on link "Creative" at bounding box center [827, 81] width 61 height 24
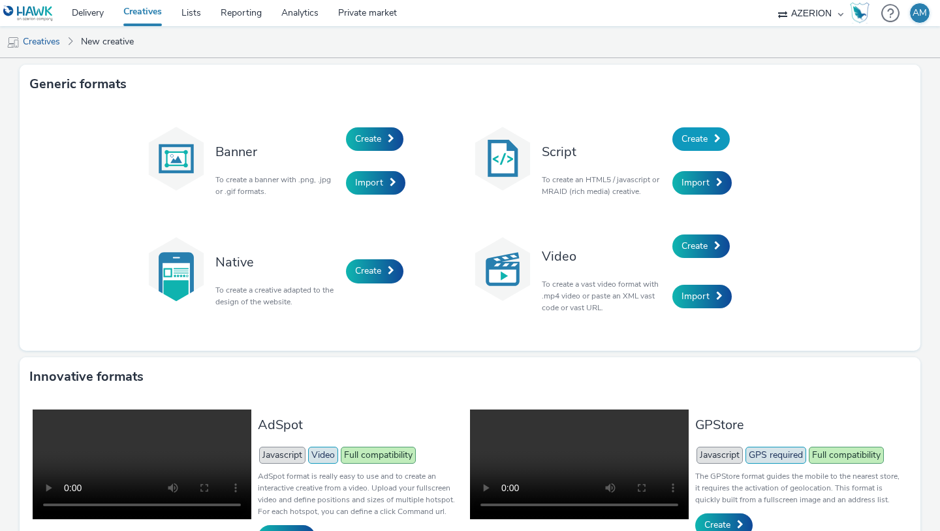
click at [690, 141] on span "Create" at bounding box center [695, 139] width 26 height 12
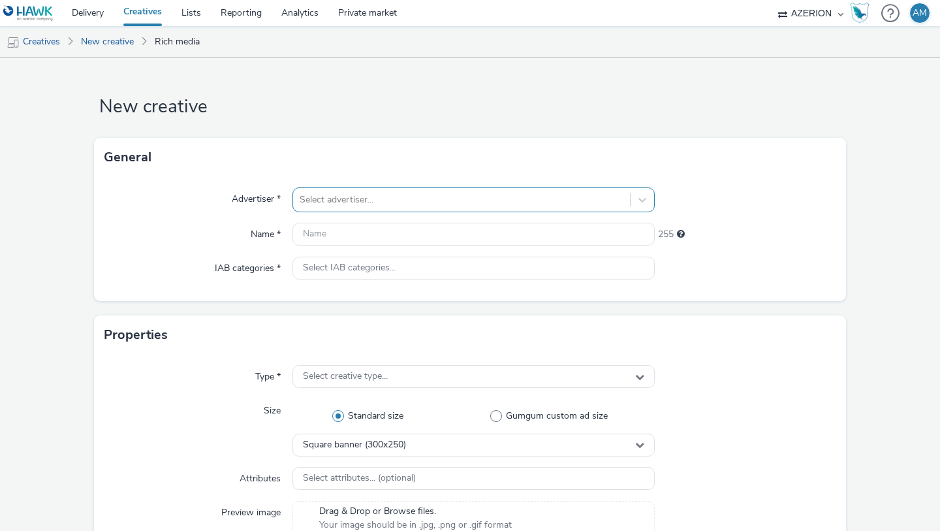
click at [466, 198] on div at bounding box center [462, 200] width 324 height 16
type input "for"
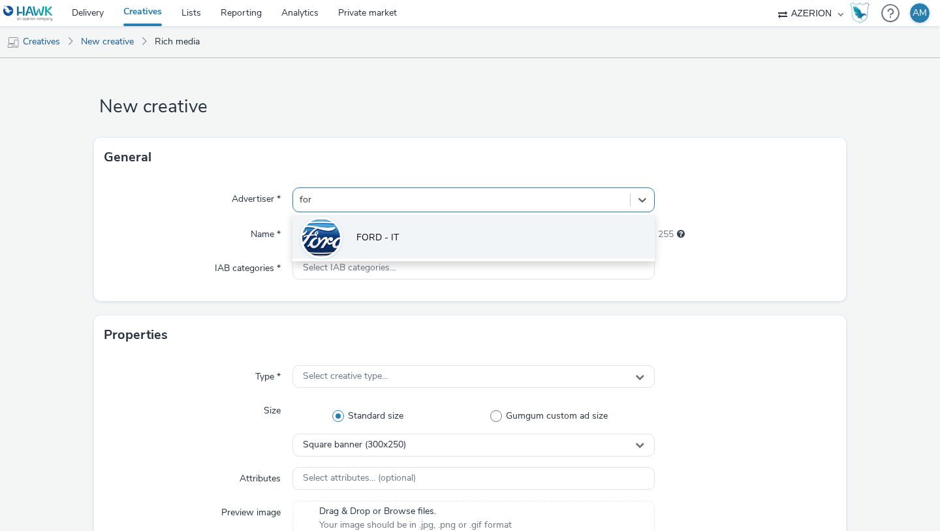
click at [417, 242] on li "FORD - IT" at bounding box center [474, 237] width 362 height 44
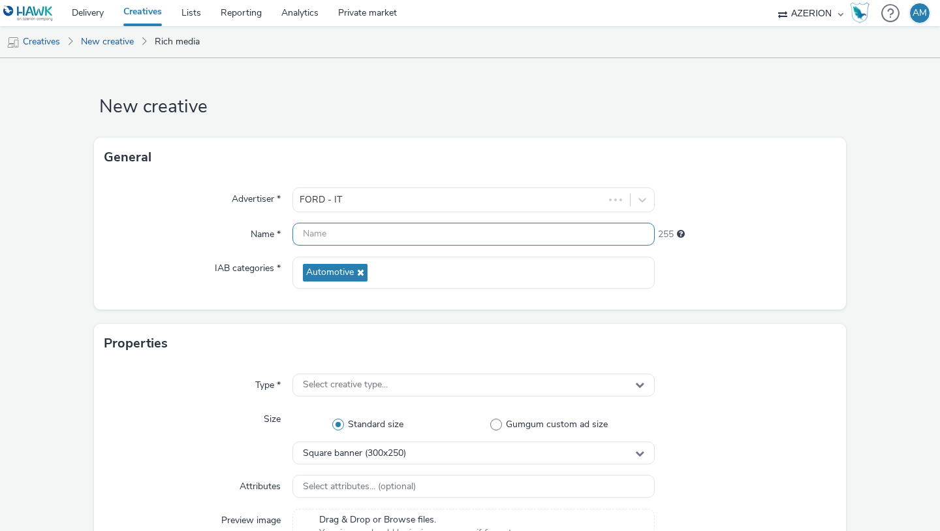
click at [407, 235] on input "text" at bounding box center [474, 234] width 362 height 23
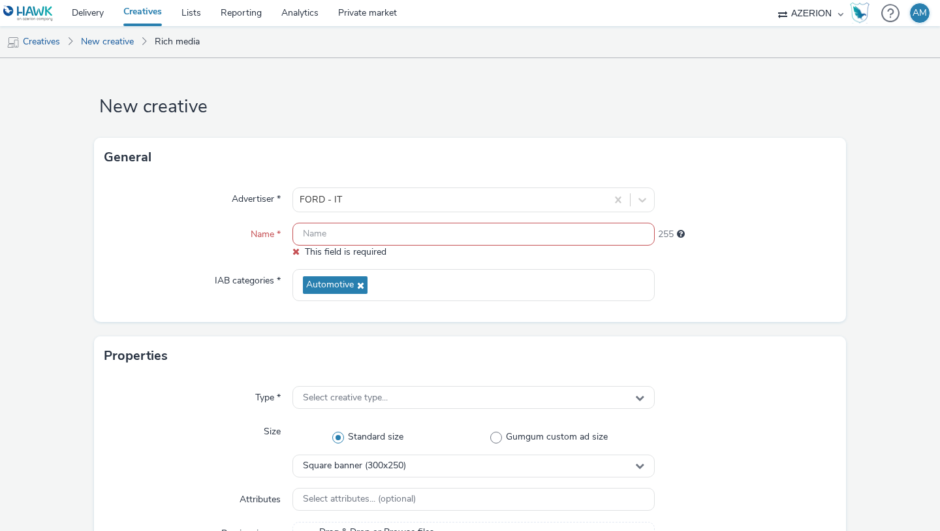
click at [413, 233] on input "text" at bounding box center [474, 234] width 362 height 23
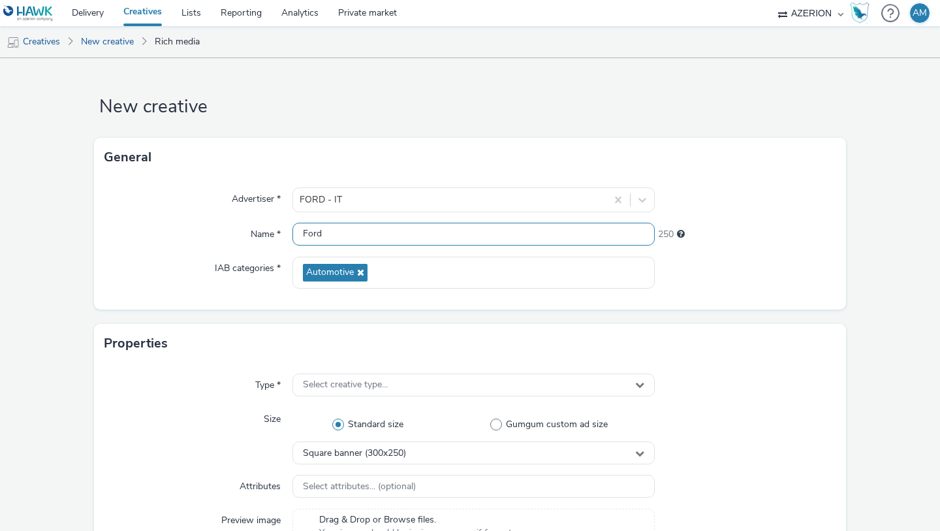
type input "Ford"
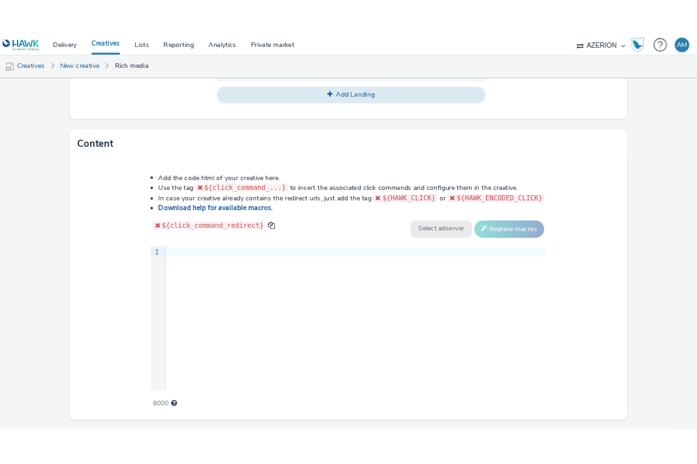
scroll to position [573, 0]
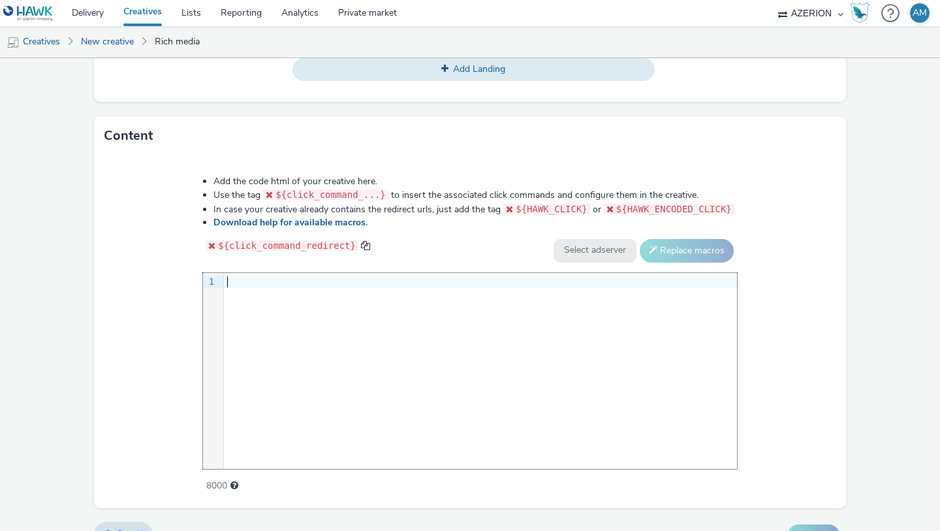
click at [503, 331] on div "9 1 ›" at bounding box center [470, 371] width 534 height 196
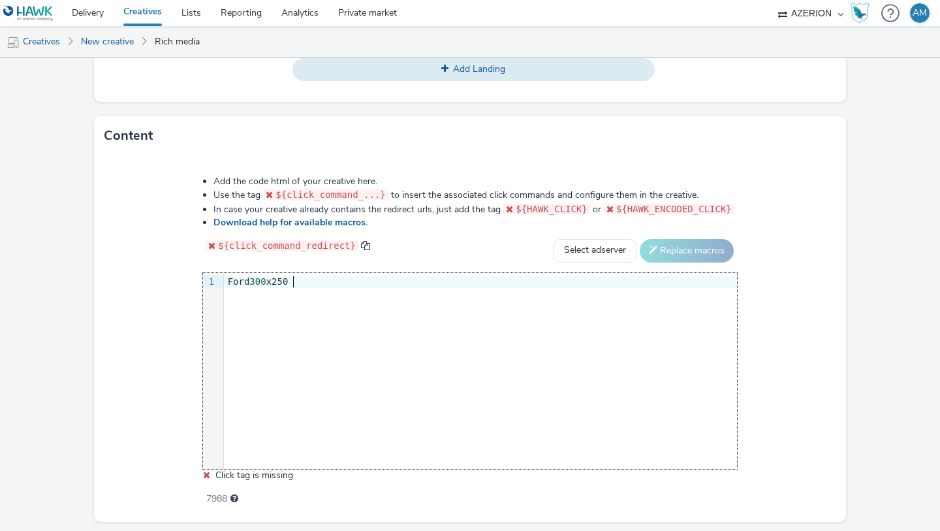
click at [391, 284] on div "Ford 300 x250" at bounding box center [480, 282] width 513 height 13
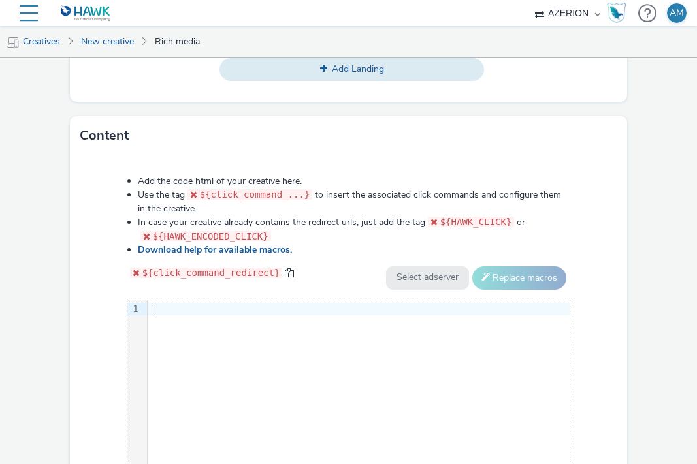
scroll to position [599, 0]
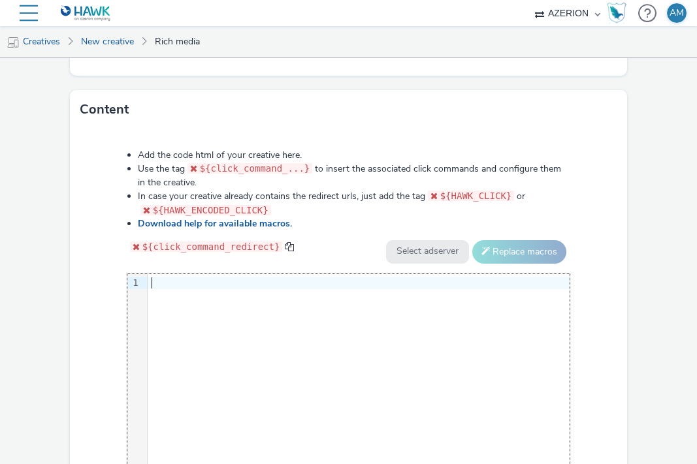
click at [443, 369] on div "9 1 ›" at bounding box center [348, 372] width 443 height 196
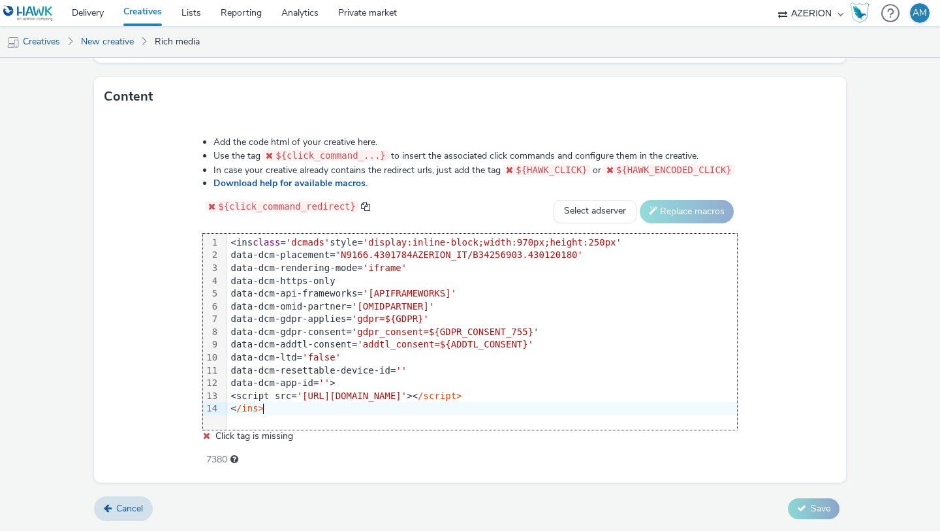
scroll to position [611, 0]
click at [345, 188] on link "Download help for available macros." at bounding box center [293, 184] width 159 height 12
click at [473, 461] on div "7380" at bounding box center [470, 458] width 534 height 18
click at [637, 171] on span "${HAWK_ENCODED_CLICK}" at bounding box center [674, 171] width 116 height 10
click at [558, 163] on li "Use the tag ${click_command_...} to insert the associated click commands and co…" at bounding box center [476, 157] width 524 height 14
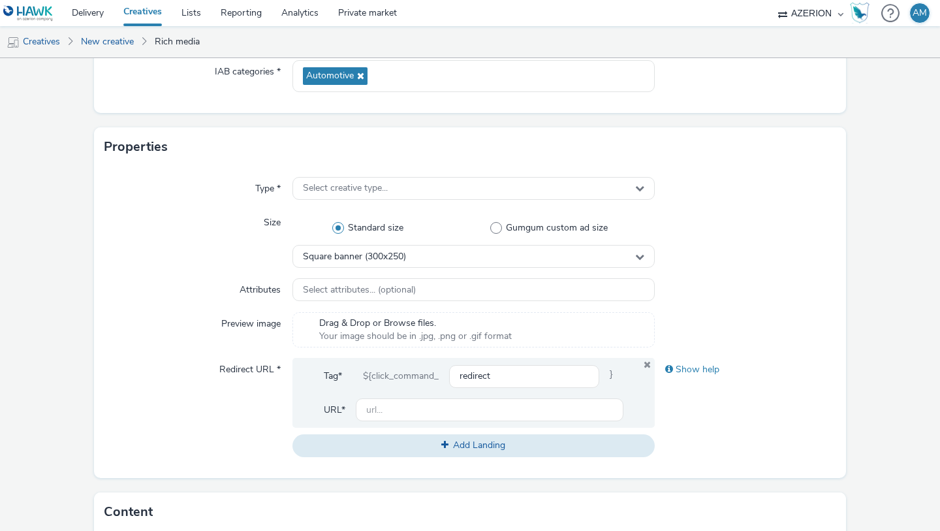
scroll to position [0, 0]
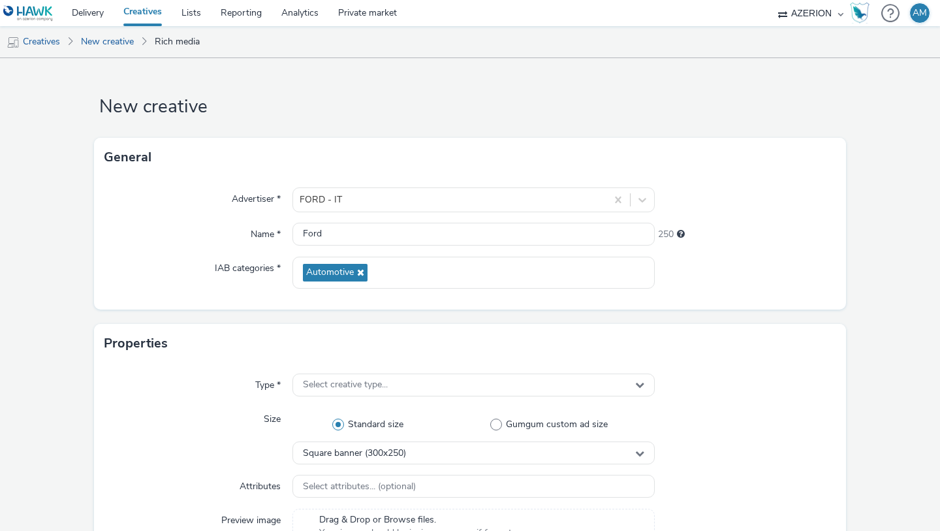
click at [148, 19] on link "Creatives" at bounding box center [143, 13] width 58 height 26
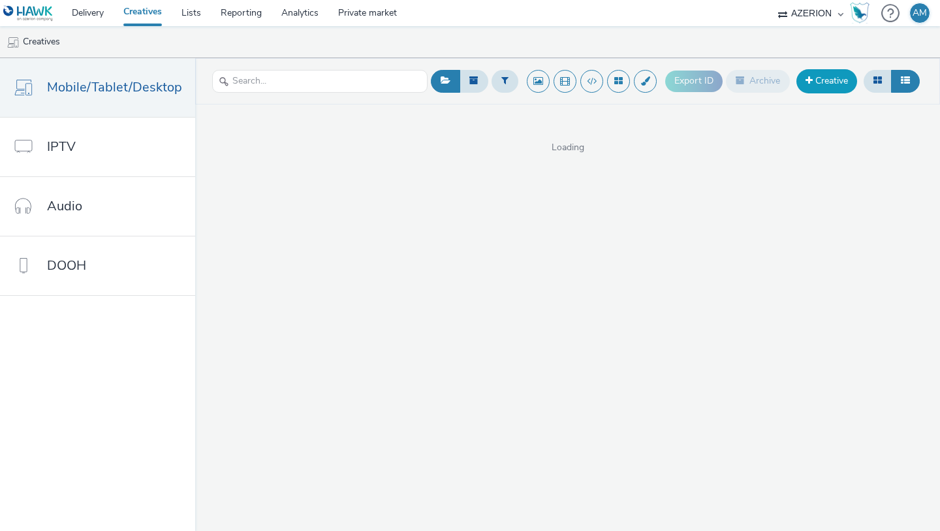
click at [805, 86] on link "Creative" at bounding box center [827, 81] width 61 height 24
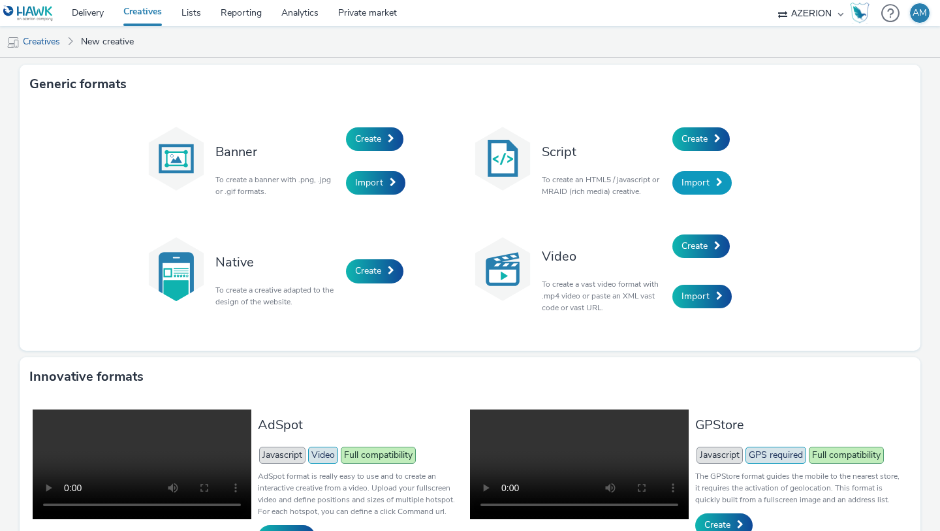
click at [697, 183] on span "Import" at bounding box center [696, 182] width 28 height 12
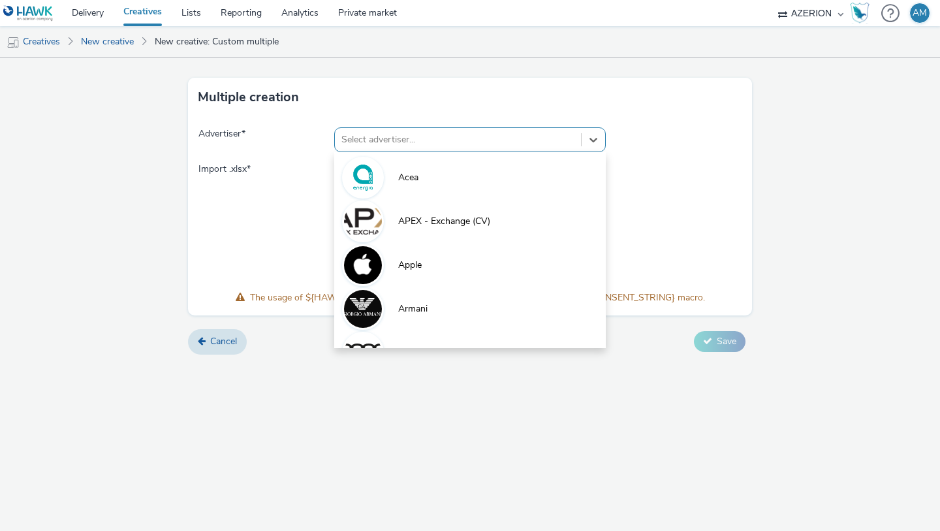
click at [507, 135] on div at bounding box center [458, 140] width 233 height 16
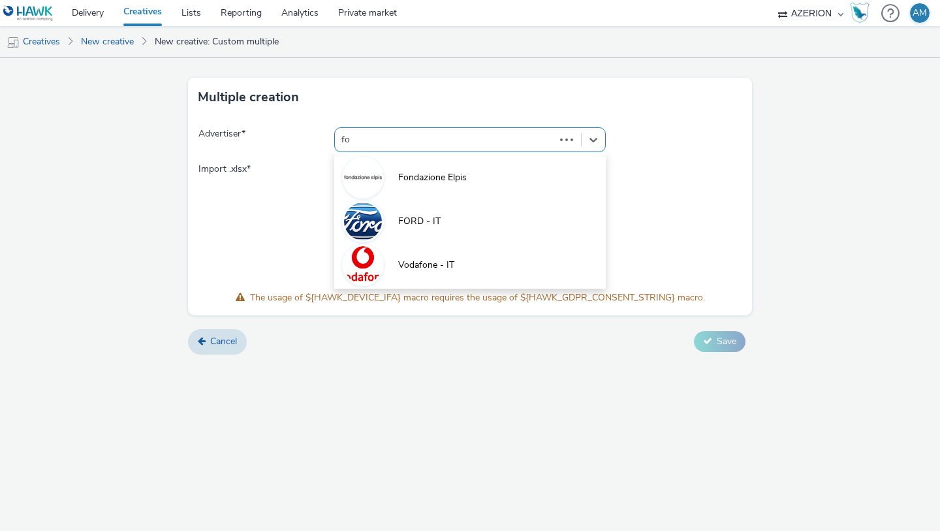
type input "for"
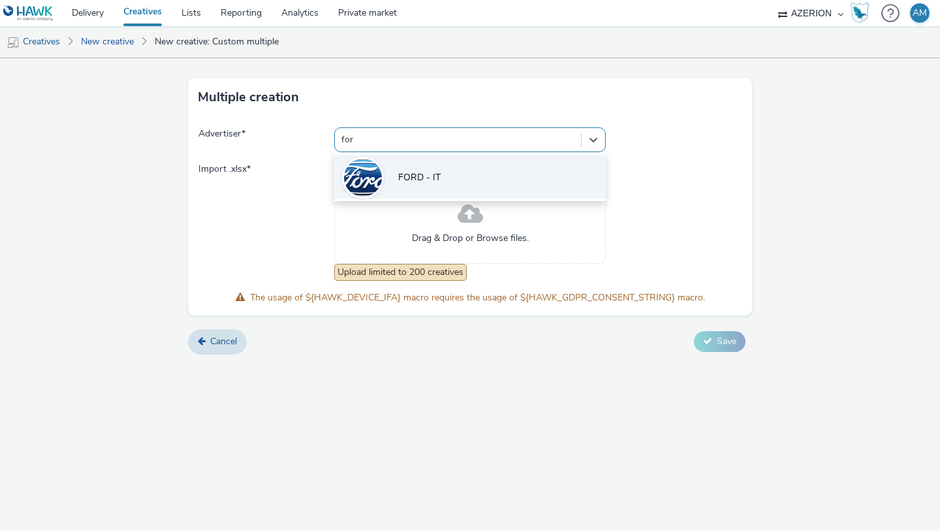
click at [447, 188] on li "FORD - IT" at bounding box center [470, 177] width 272 height 44
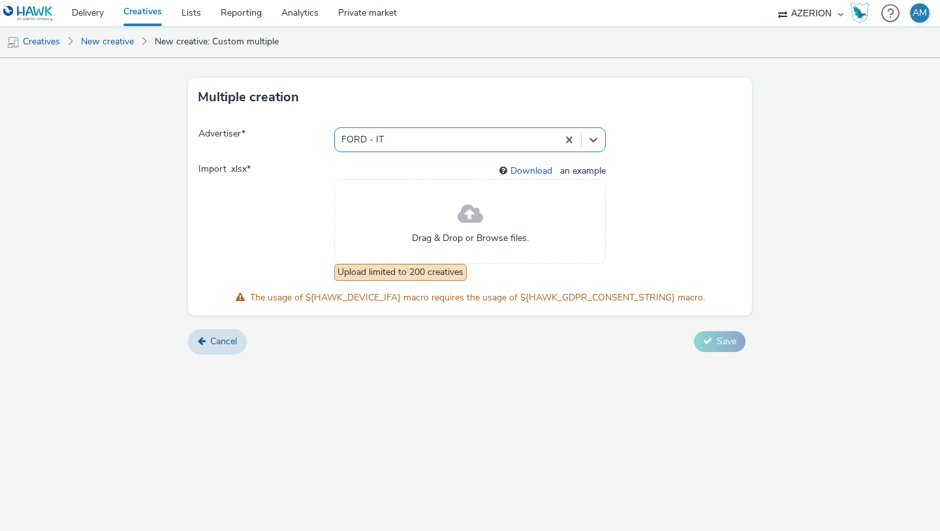
click at [581, 172] on span "an example" at bounding box center [582, 171] width 48 height 12
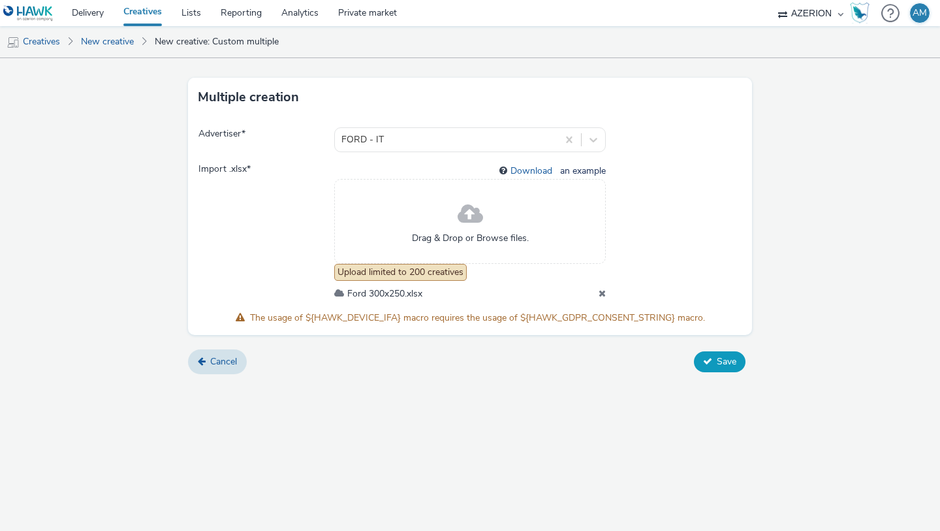
click at [705, 354] on button "Save" at bounding box center [720, 361] width 52 height 21
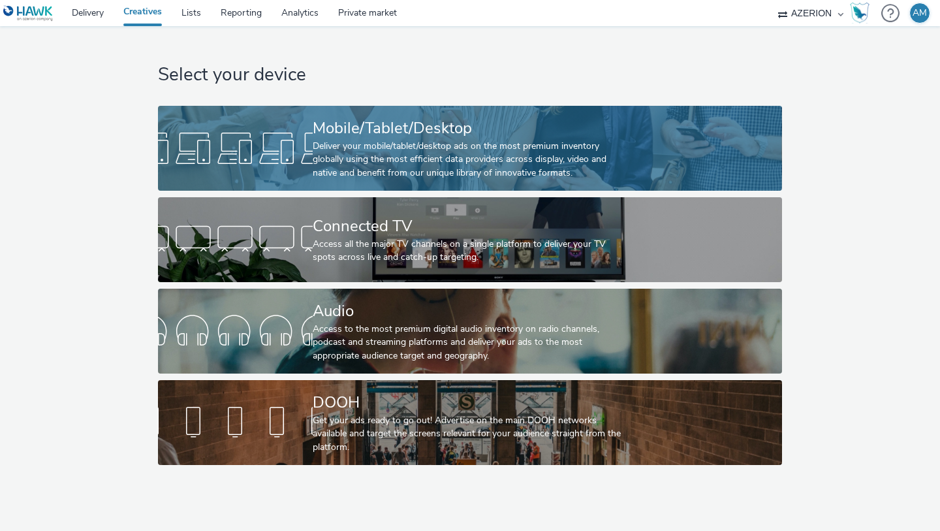
click at [327, 182] on div "Mobile/Tablet/Desktop Deliver your mobile/tablet/desktop ads on the most premiu…" at bounding box center [468, 148] width 310 height 85
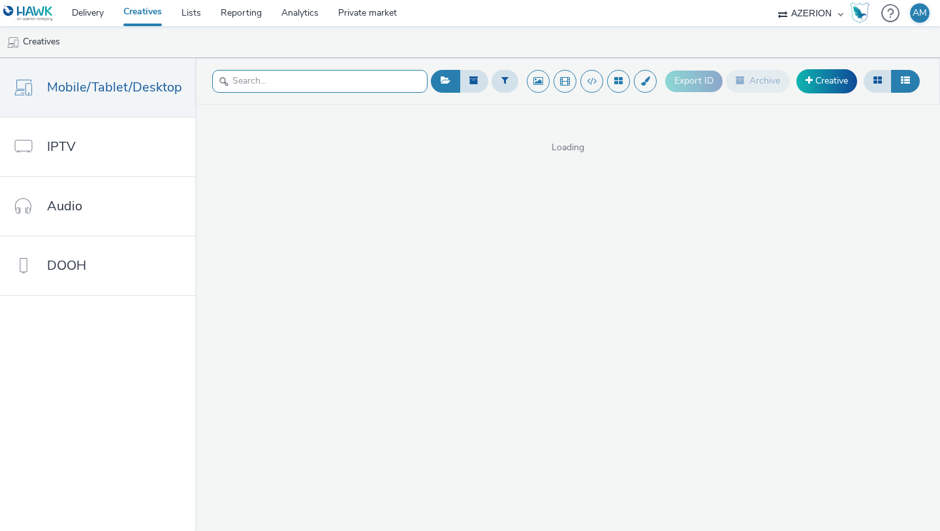
click at [380, 86] on input "text" at bounding box center [319, 81] width 215 height 23
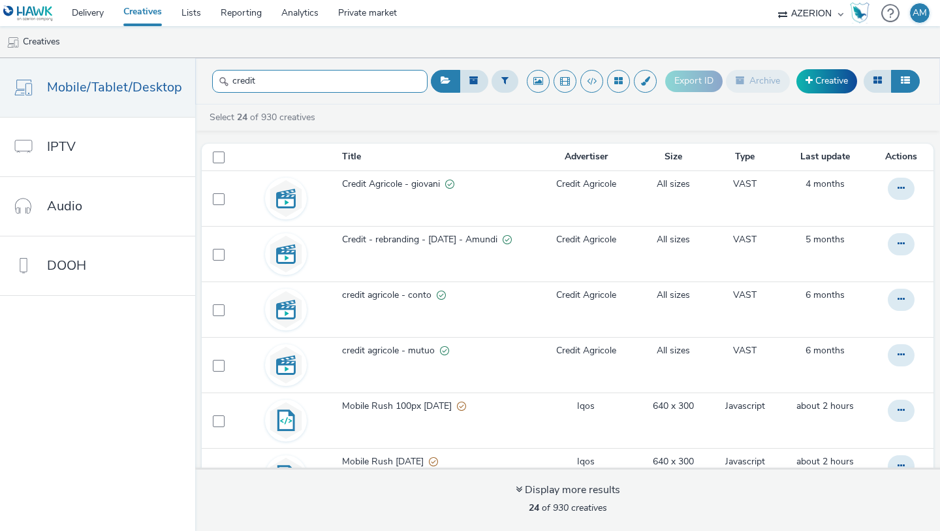
click at [358, 84] on input "credit" at bounding box center [319, 81] width 215 height 23
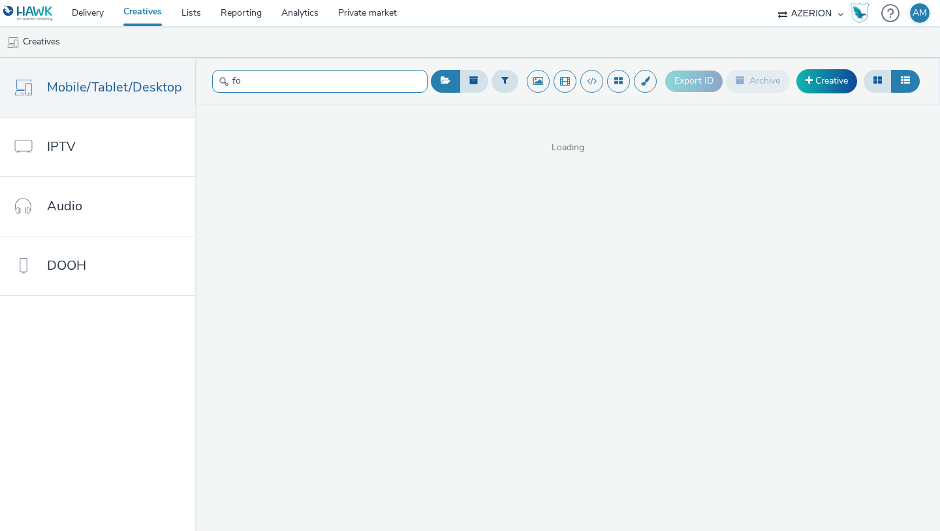
type input "f"
click at [327, 82] on input "text" at bounding box center [319, 81] width 215 height 23
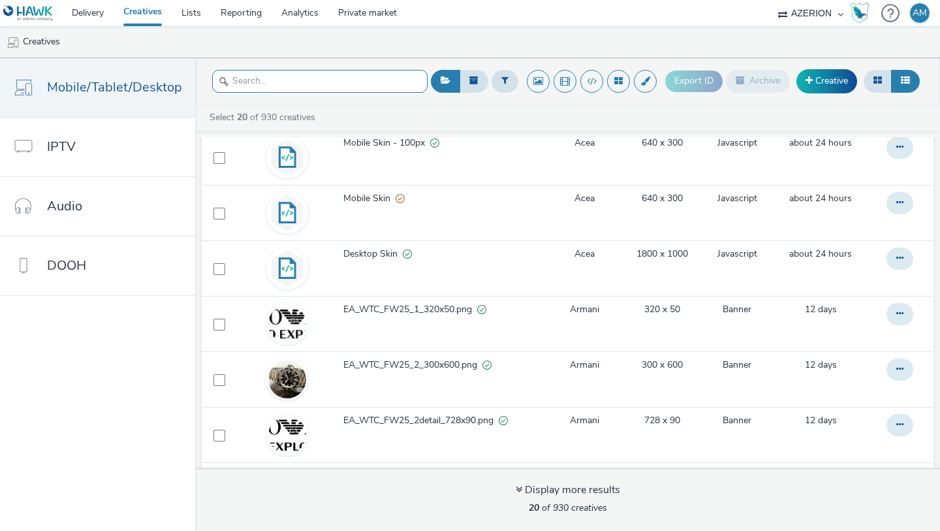
scroll to position [473, 0]
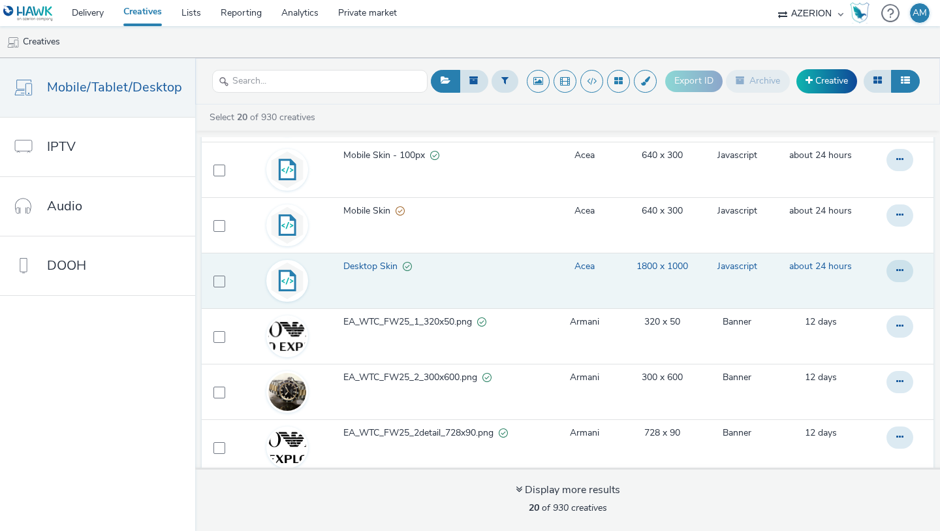
click at [343, 262] on span "Desktop Skin" at bounding box center [372, 266] width 59 height 13
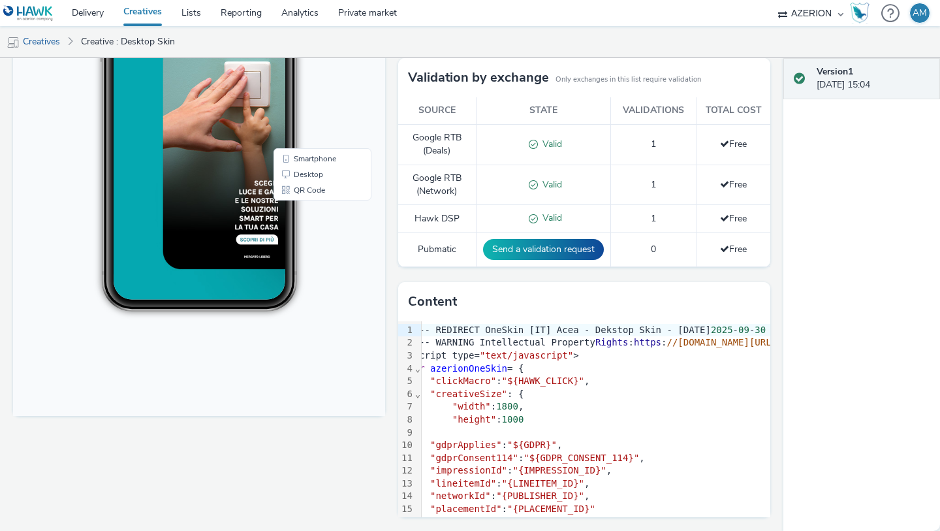
scroll to position [0, 22]
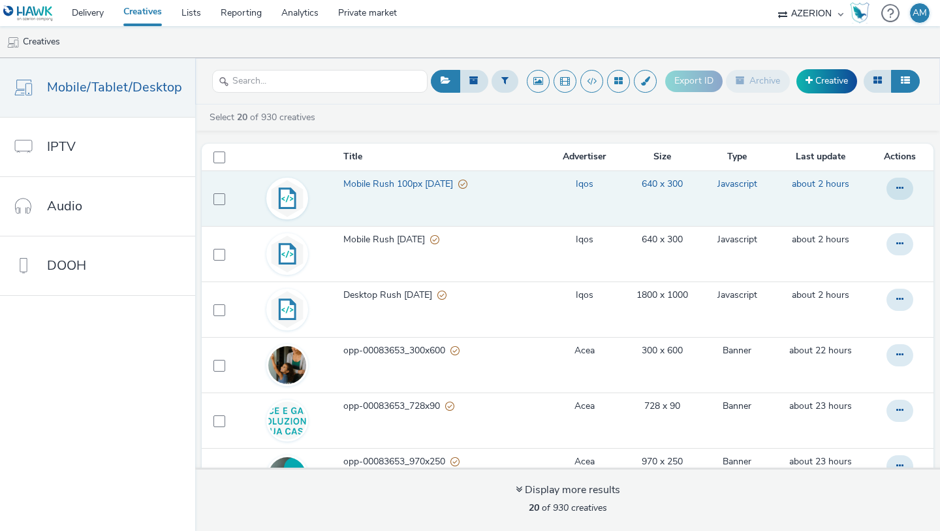
click at [381, 183] on span "Mobile Rush 100px [DATE]" at bounding box center [400, 184] width 115 height 13
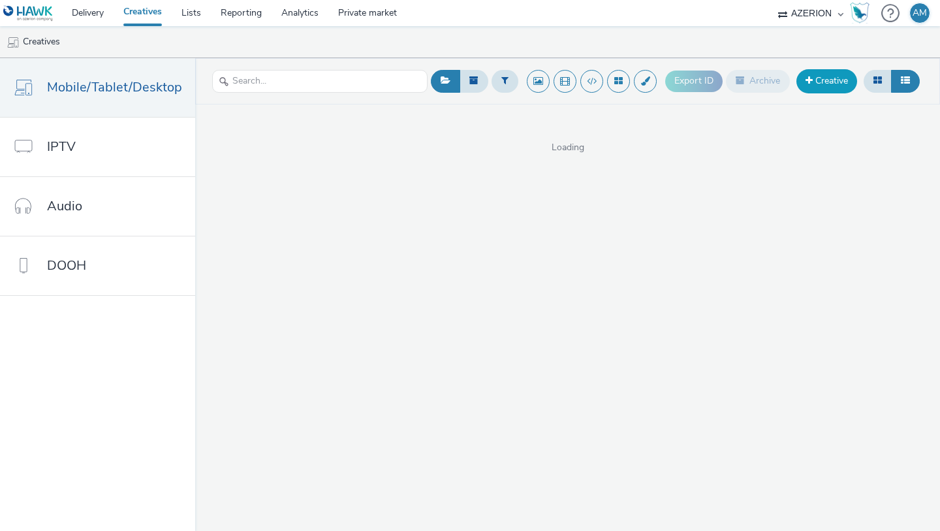
click at [822, 86] on link "Creative" at bounding box center [827, 81] width 61 height 24
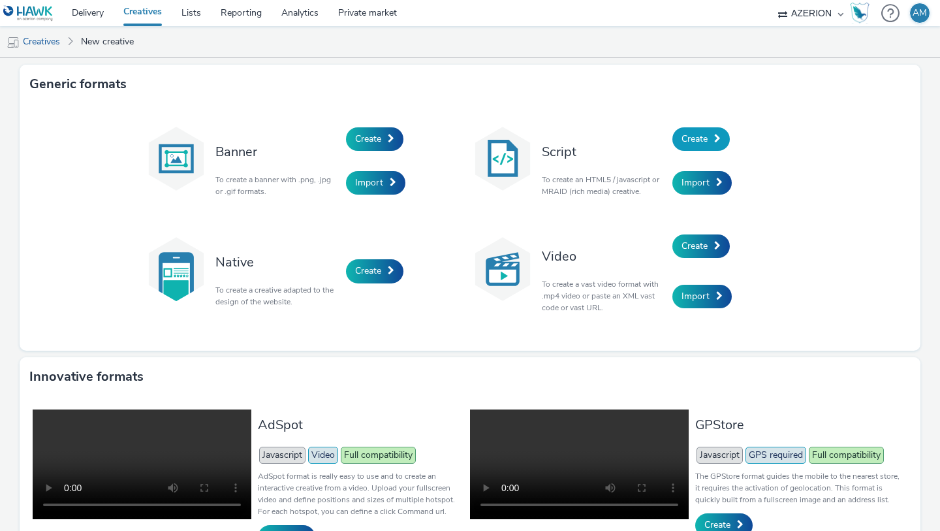
click at [709, 134] on link "Create" at bounding box center [701, 139] width 57 height 24
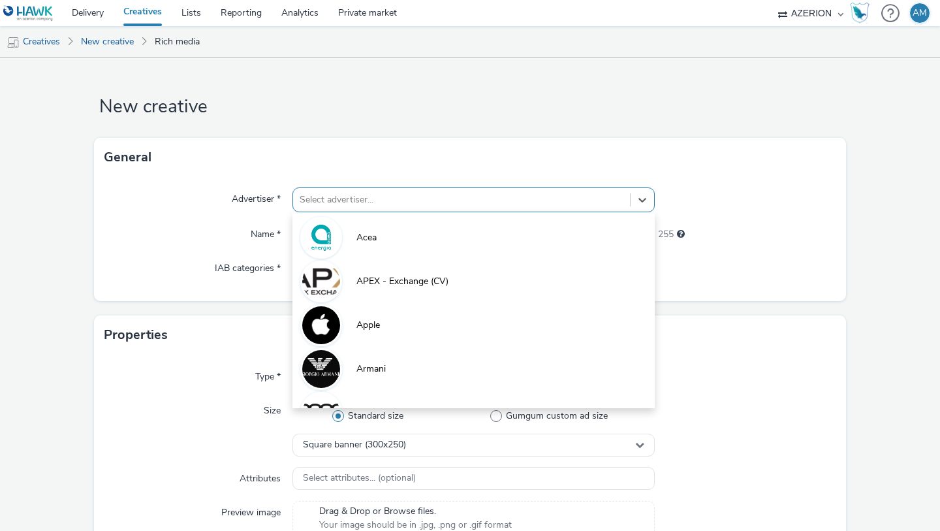
click at [356, 198] on div at bounding box center [462, 200] width 324 height 16
type input "fo"
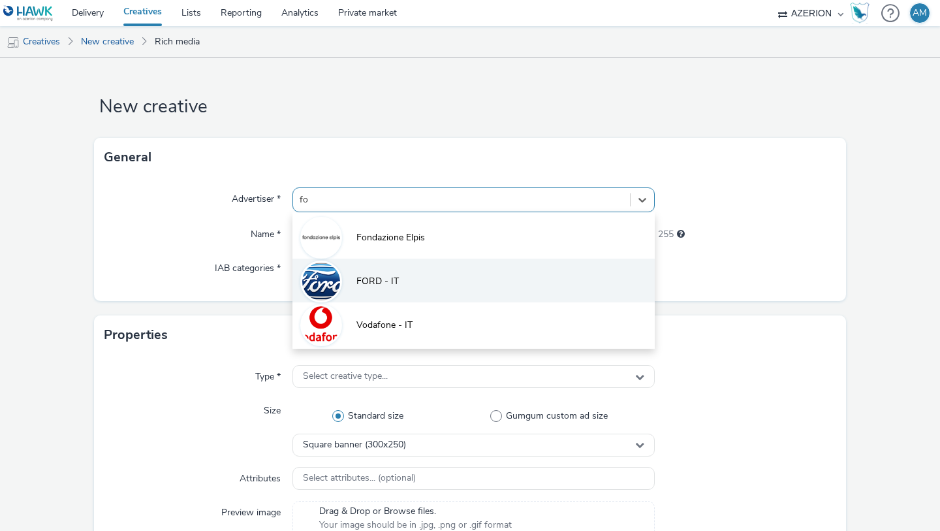
click at [350, 273] on li "FORD - IT" at bounding box center [474, 281] width 362 height 44
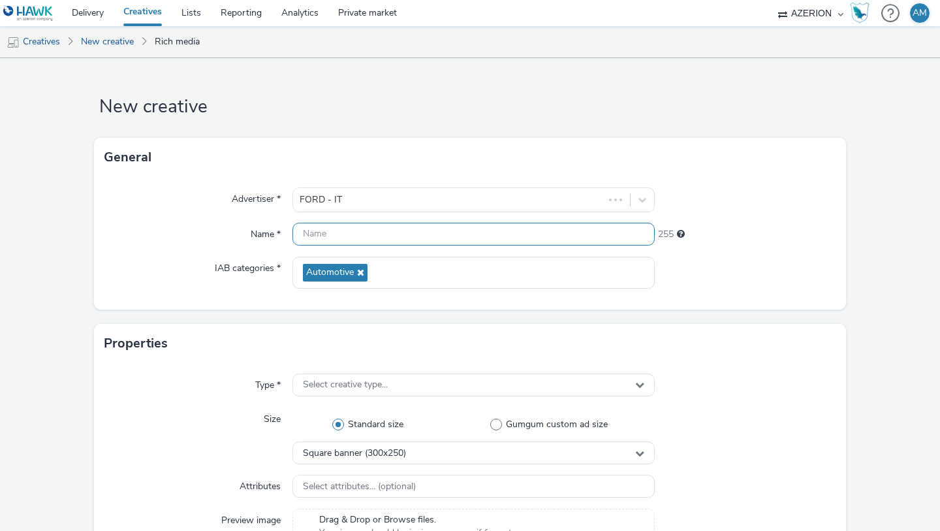
click at [351, 238] on input "text" at bounding box center [474, 234] width 362 height 23
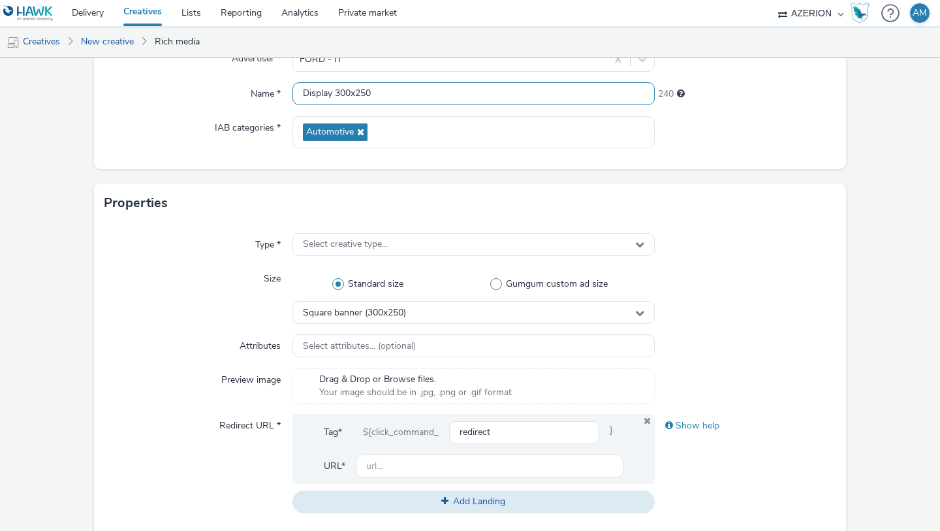
scroll to position [168, 0]
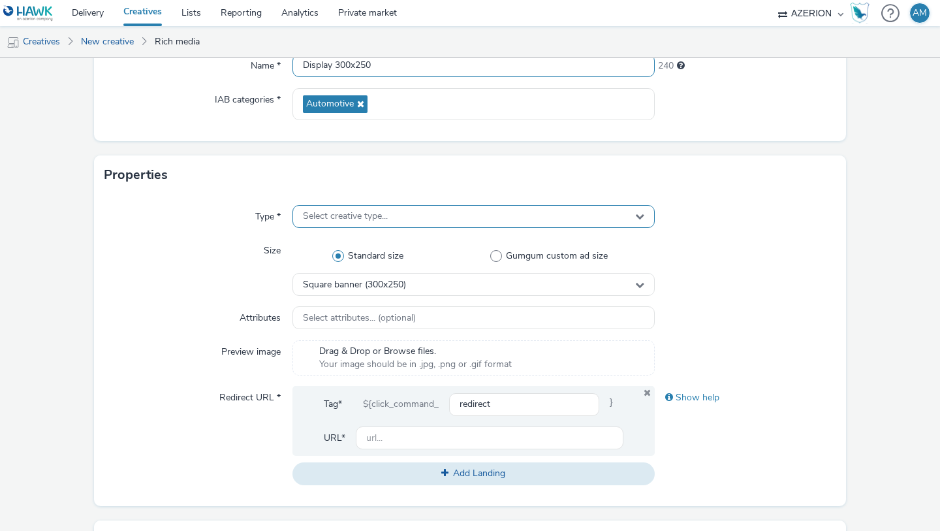
type input "Display 300x250"
click at [354, 221] on span "Select creative type..." at bounding box center [345, 216] width 85 height 11
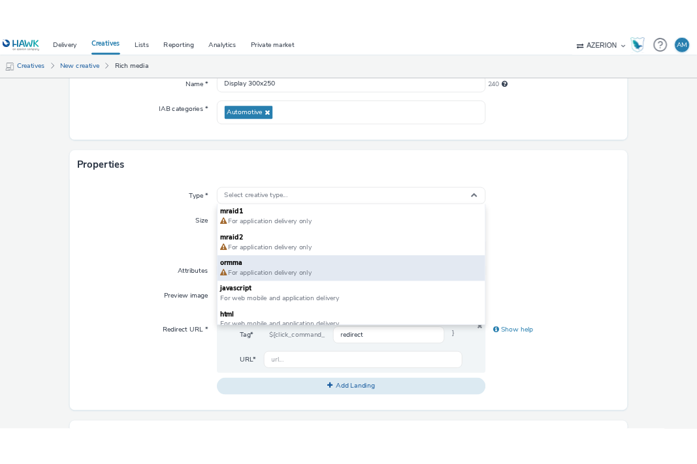
scroll to position [9, 0]
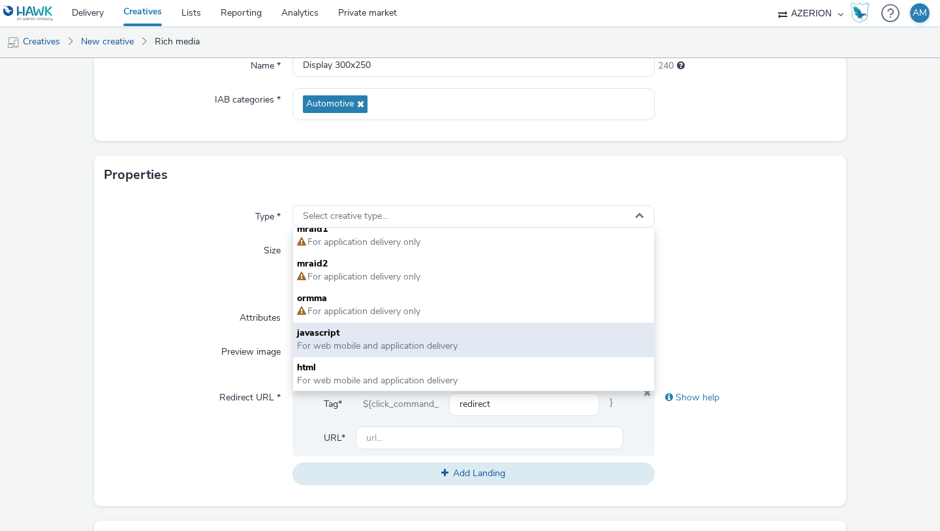
click at [333, 349] on span "For web mobile and application delivery" at bounding box center [377, 346] width 161 height 12
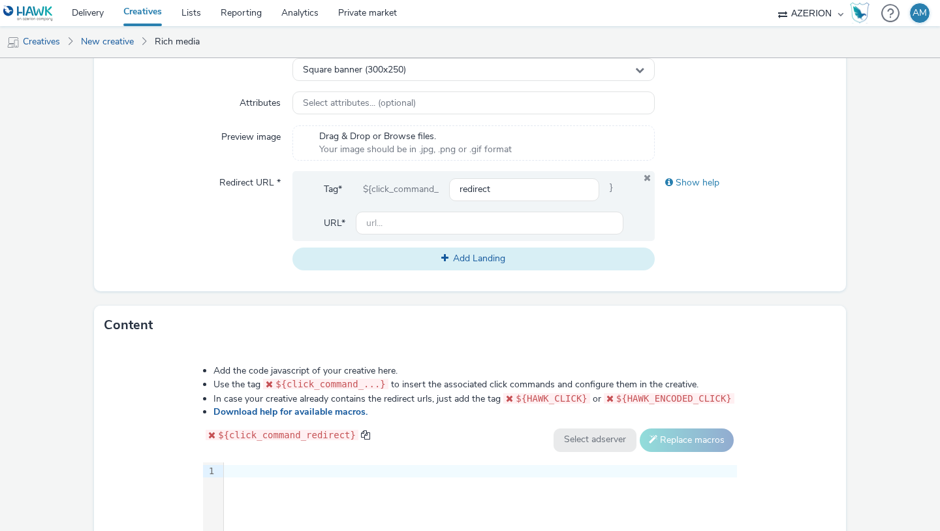
scroll to position [597, 0]
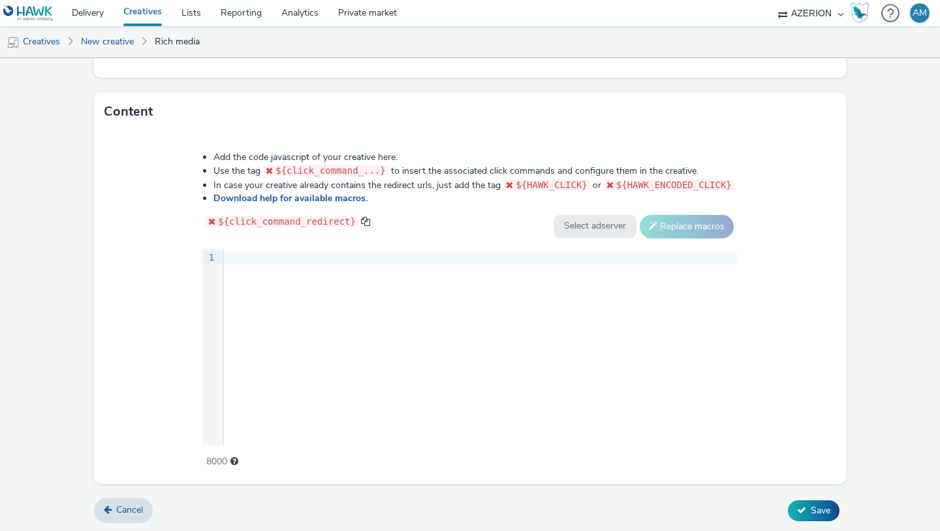
click at [431, 347] on div "9 1 ›" at bounding box center [470, 347] width 534 height 196
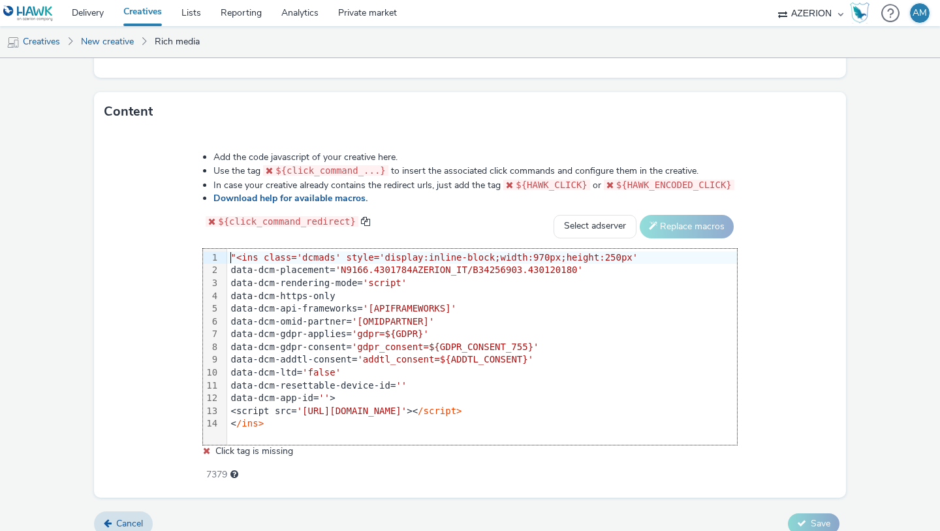
click at [234, 253] on span ""<ins class='dcmads' style='display:inline-block;width:970px;height:250px'" at bounding box center [434, 257] width 407 height 10
click at [316, 468] on div "7380" at bounding box center [470, 472] width 534 height 18
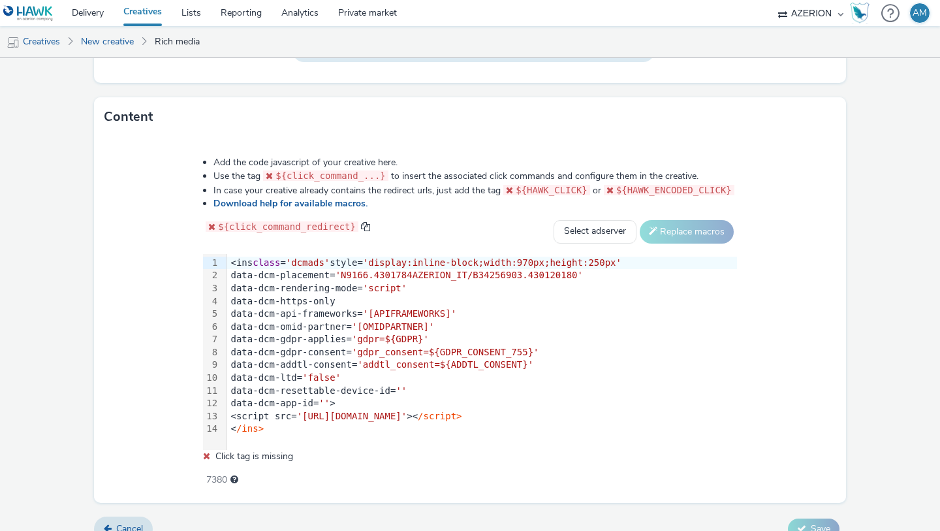
scroll to position [595, 0]
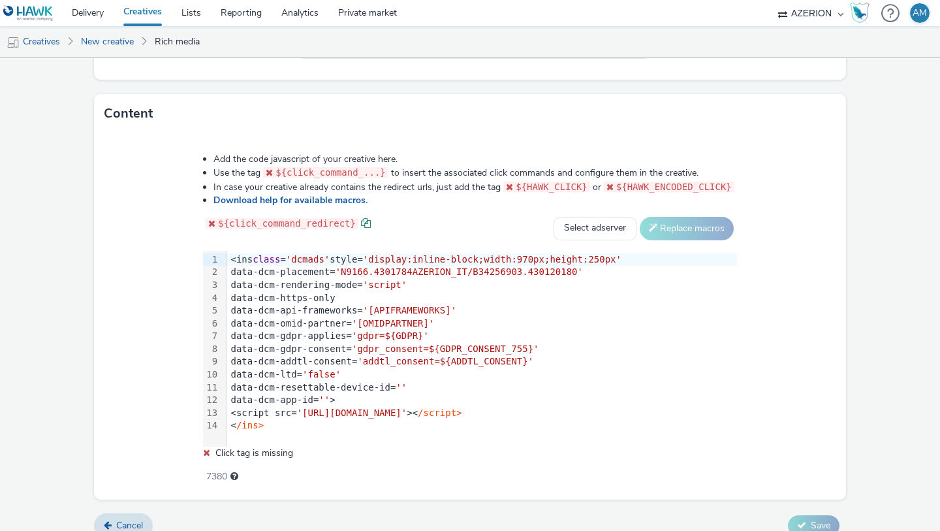
click at [366, 221] on span at bounding box center [366, 223] width 10 height 10
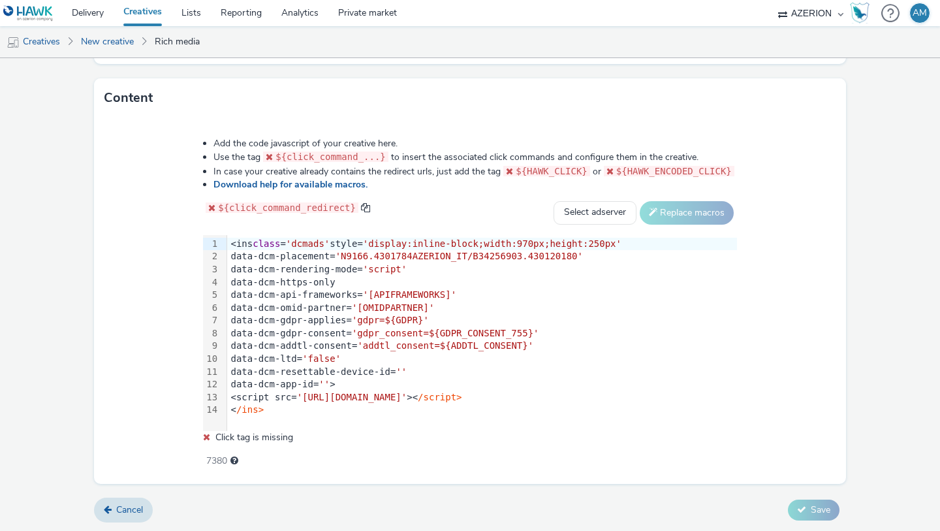
click at [353, 446] on div "Add the code javascript of your creative here. Use the tag ${click_command_...}…" at bounding box center [470, 295] width 628 height 335
click at [259, 441] on span "Click tag is missing" at bounding box center [254, 437] width 78 height 12
click at [381, 155] on span "${click_command_...}" at bounding box center [331, 156] width 110 height 10
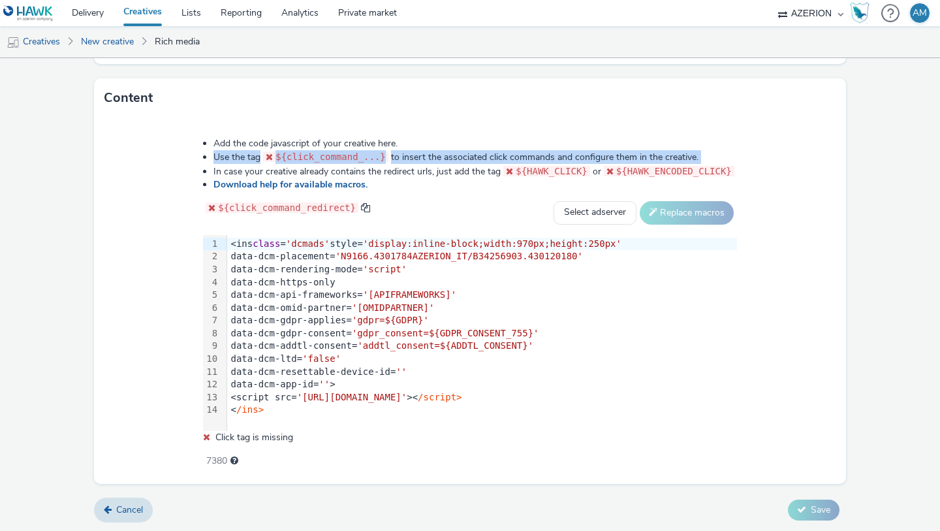
click at [381, 155] on span "${click_command_...}" at bounding box center [331, 156] width 110 height 10
click at [588, 211] on select "Select adserver Sizmek DCM Adform Sting" at bounding box center [595, 213] width 83 height 24
click at [392, 161] on li "Use the tag ${click_command_...} to insert the associated click commands and co…" at bounding box center [476, 157] width 524 height 14
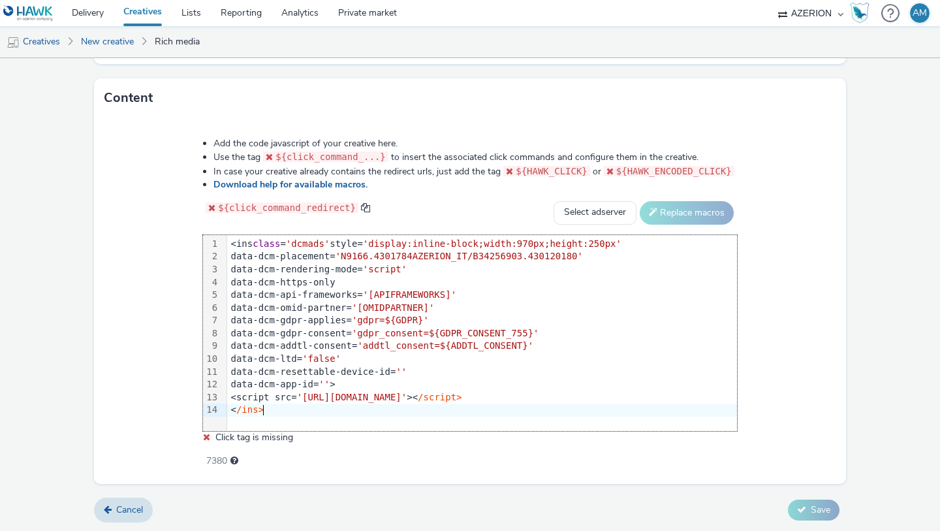
click at [360, 406] on div "< /ins>" at bounding box center [482, 410] width 510 height 13
click at [342, 422] on div "99 1 2 3 4 5 6 7 8 9 10 11 12 13 14 › <ins class = 'dcmads' style= 'display:inl…" at bounding box center [470, 333] width 534 height 196
click at [332, 419] on div "99 1 2 3 4 5 6 7 8 9 10 11 12 13 14 › <ins class = 'dcmads' style= 'display:inl…" at bounding box center [470, 333] width 534 height 196
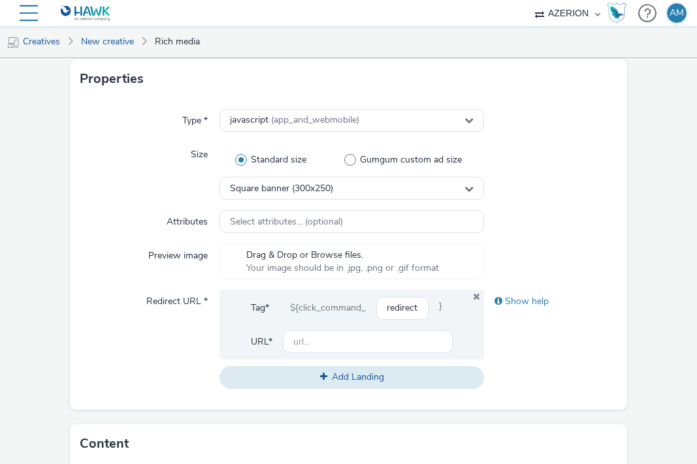
scroll to position [259, 0]
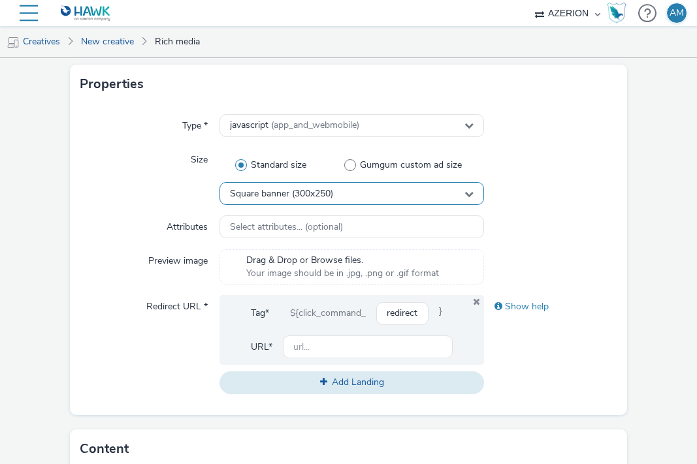
click at [357, 195] on div "Square banner (300x250)" at bounding box center [351, 193] width 265 height 23
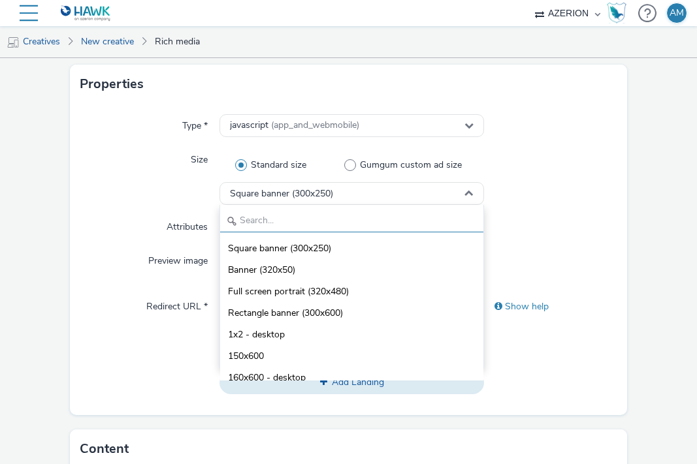
click at [340, 215] on input "text" at bounding box center [352, 221] width 264 height 23
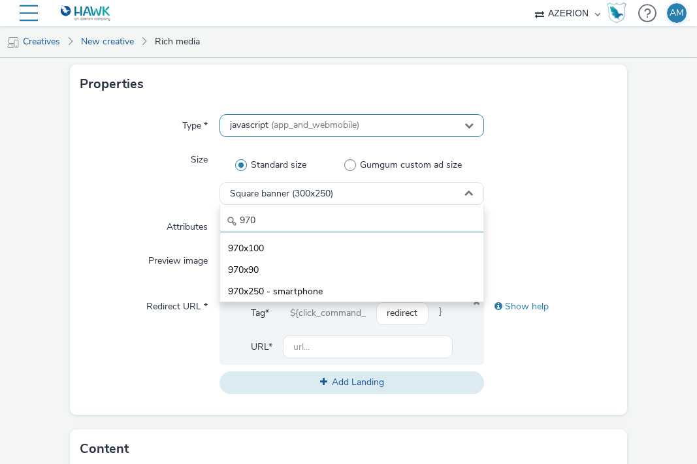
type input "970"
click at [366, 130] on div "javascript (app_and_webmobile)" at bounding box center [351, 125] width 265 height 23
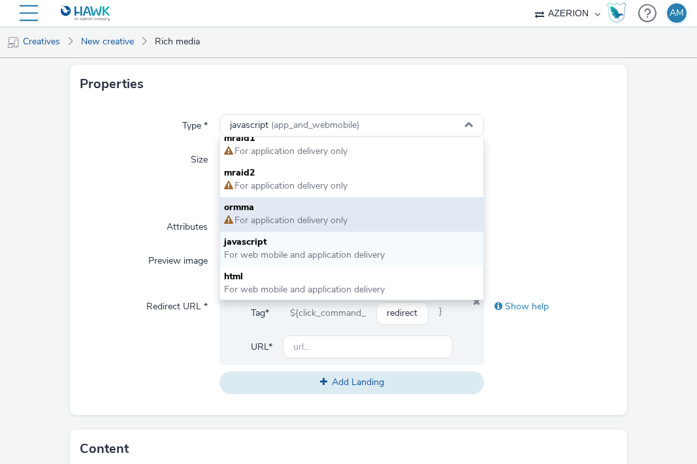
scroll to position [9, 0]
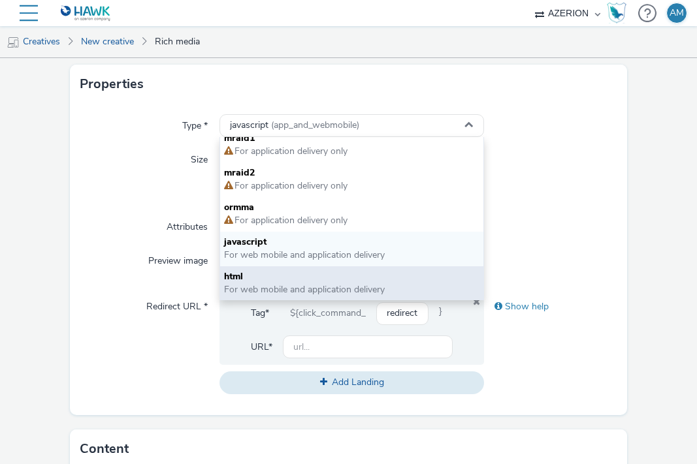
click at [306, 279] on span "html" at bounding box center [352, 276] width 256 height 13
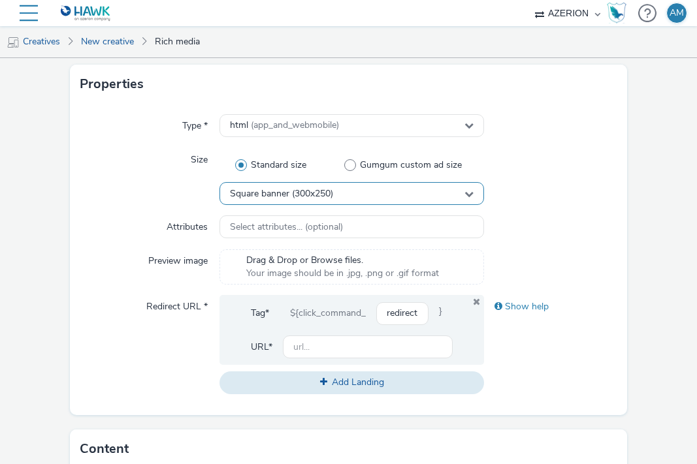
click at [318, 196] on span "Square banner (300x250)" at bounding box center [281, 194] width 103 height 11
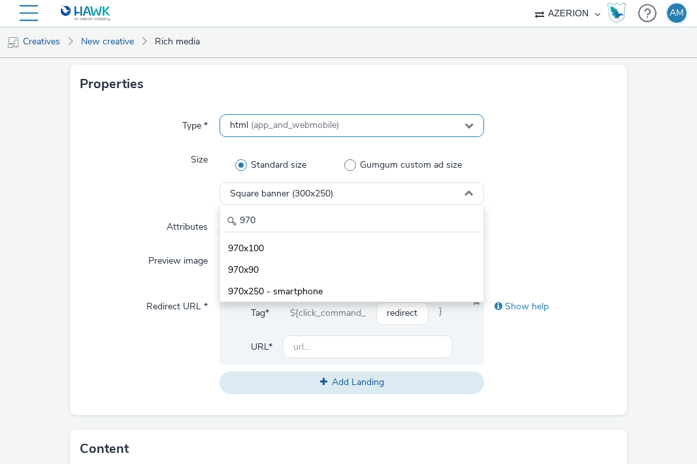
click at [368, 121] on div "html (app_and_webmobile)" at bounding box center [351, 125] width 265 height 23
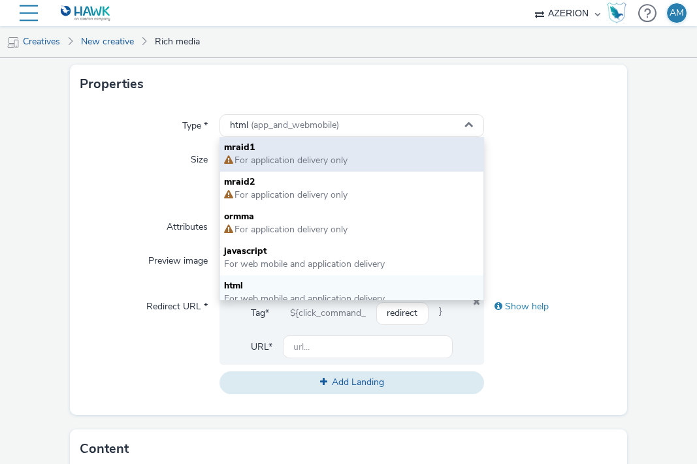
click at [355, 148] on span "mraid1" at bounding box center [352, 147] width 256 height 13
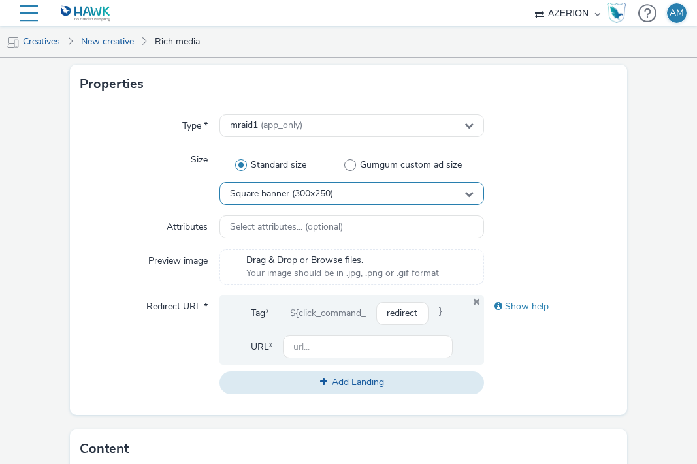
click at [325, 189] on span "Square banner (300x250)" at bounding box center [281, 194] width 103 height 11
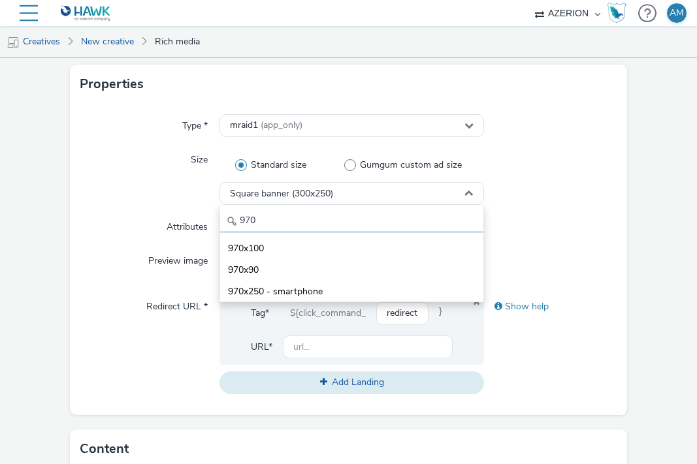
click at [312, 223] on input "970" at bounding box center [352, 221] width 264 height 23
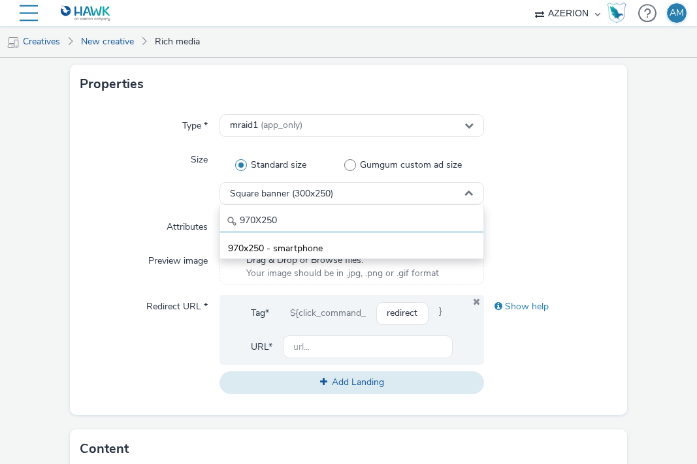
type input "970X250"
click at [219, 372] on button "Add Landing" at bounding box center [351, 383] width 265 height 22
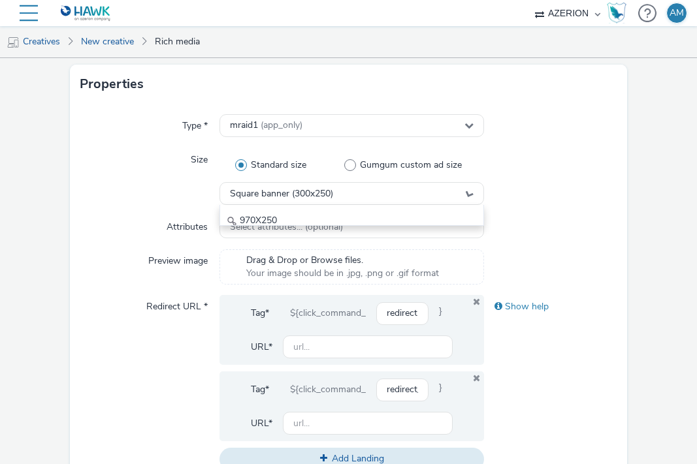
click at [500, 240] on div "Type * mraid1 (app_only) Size Standard size Gumgum custom ad size Square banner…" at bounding box center [349, 298] width 558 height 388
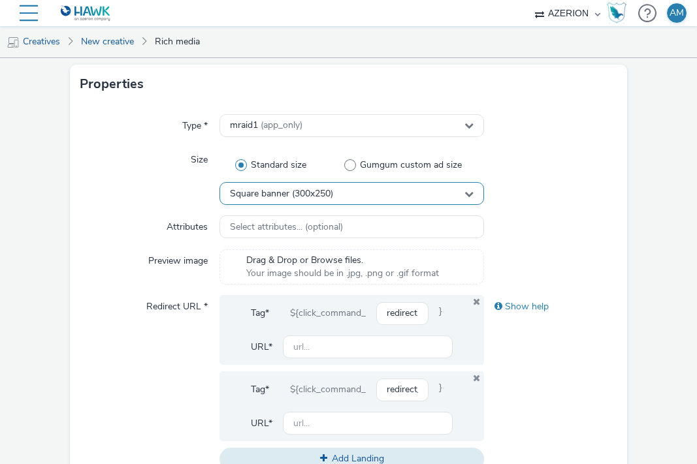
click at [412, 198] on div "Square banner (300x250)" at bounding box center [351, 193] width 265 height 23
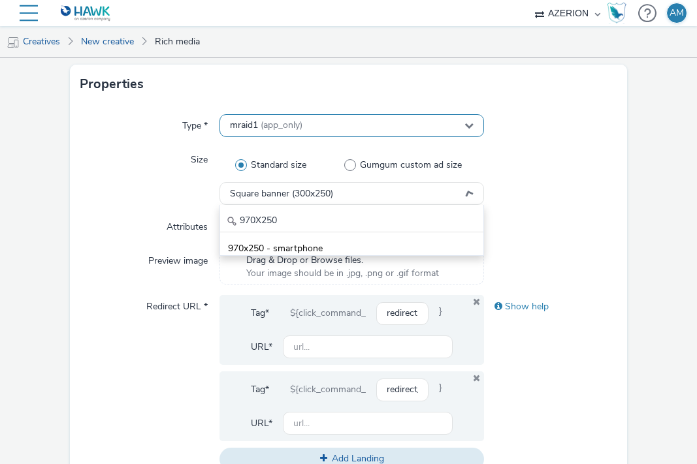
click at [324, 120] on div "mraid1 (app_only)" at bounding box center [351, 125] width 265 height 23
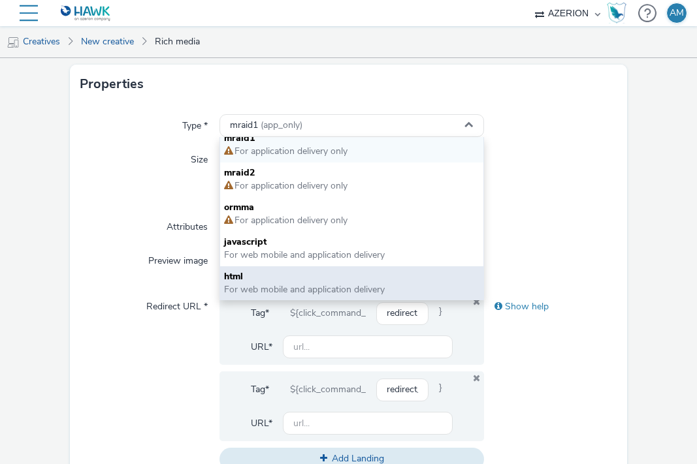
click at [248, 284] on span "For web mobile and application delivery" at bounding box center [304, 289] width 161 height 12
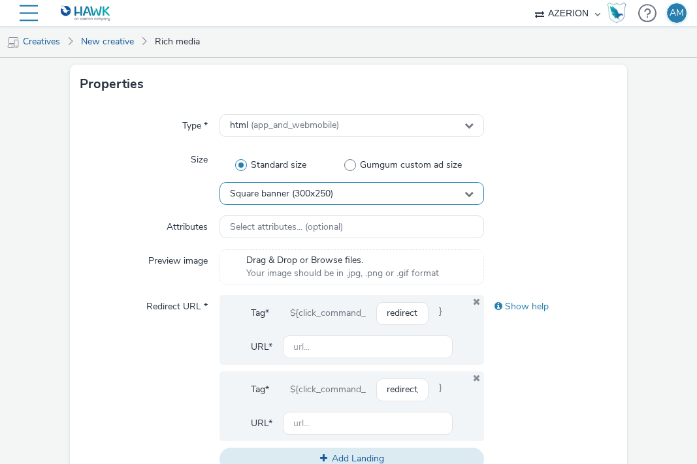
click at [270, 194] on span "Square banner (300x250)" at bounding box center [281, 194] width 103 height 11
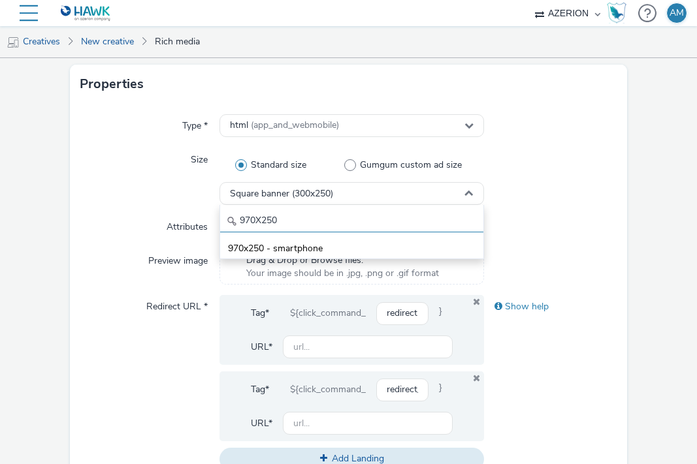
click at [268, 221] on input "970X250" at bounding box center [352, 221] width 264 height 23
click at [293, 221] on input "970X250" at bounding box center [352, 221] width 264 height 23
click at [219, 448] on button "Add Landing" at bounding box center [351, 459] width 265 height 22
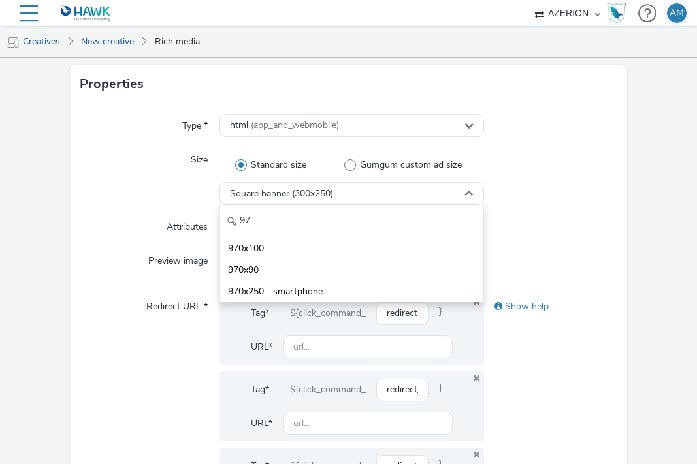
type input "9"
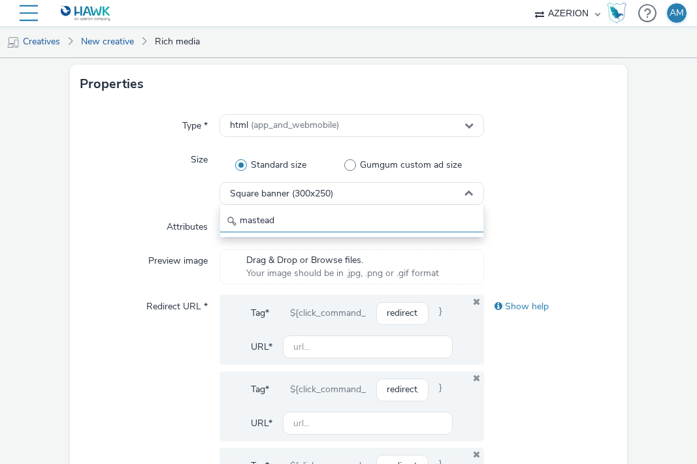
type input "mastead"
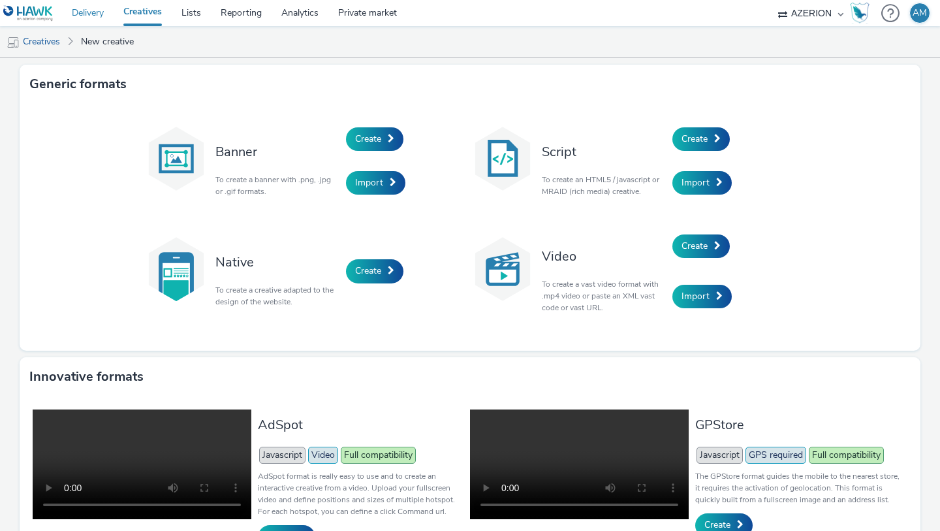
click at [94, 16] on link "Delivery" at bounding box center [88, 13] width 52 height 26
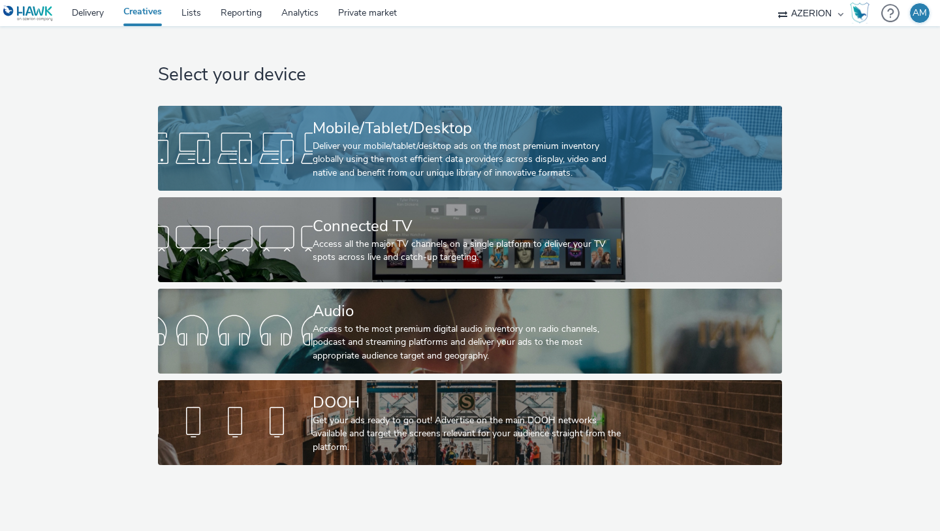
click at [289, 132] on div at bounding box center [235, 148] width 155 height 42
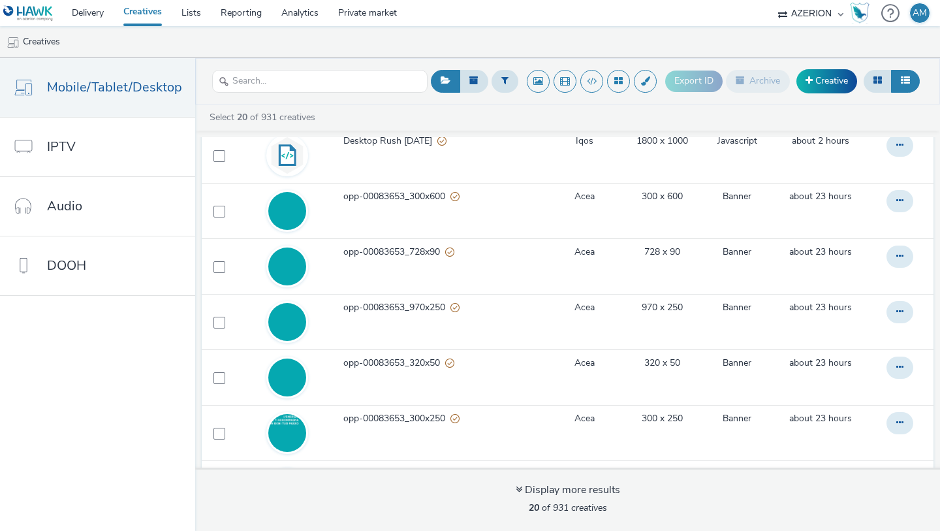
scroll to position [257, 0]
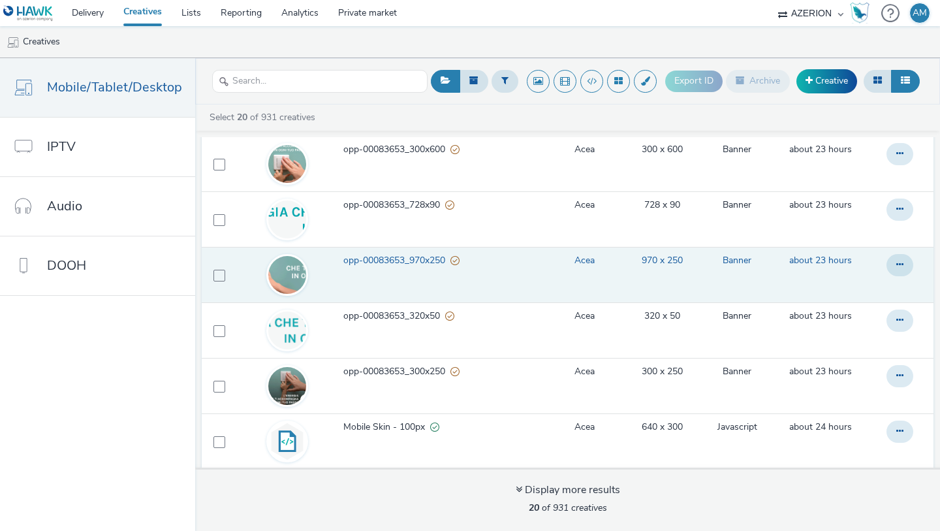
click at [538, 272] on link "opp-00083653_970x250" at bounding box center [445, 264] width 204 height 20
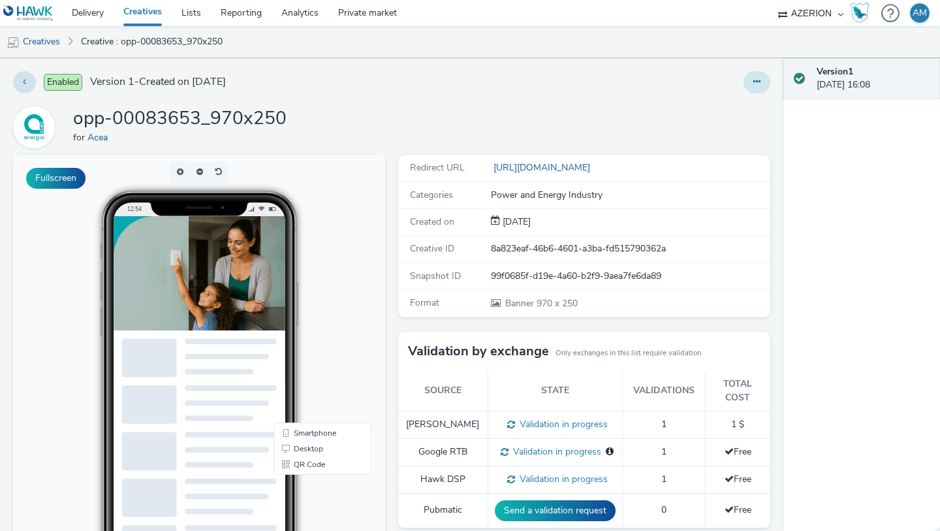
click at [757, 78] on icon at bounding box center [757, 81] width 7 height 9
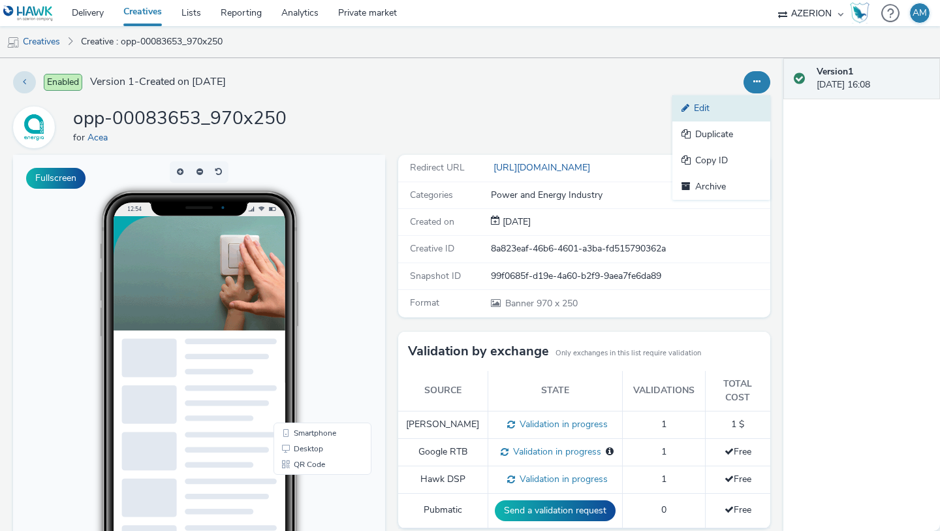
click at [709, 104] on link "Edit" at bounding box center [722, 108] width 98 height 26
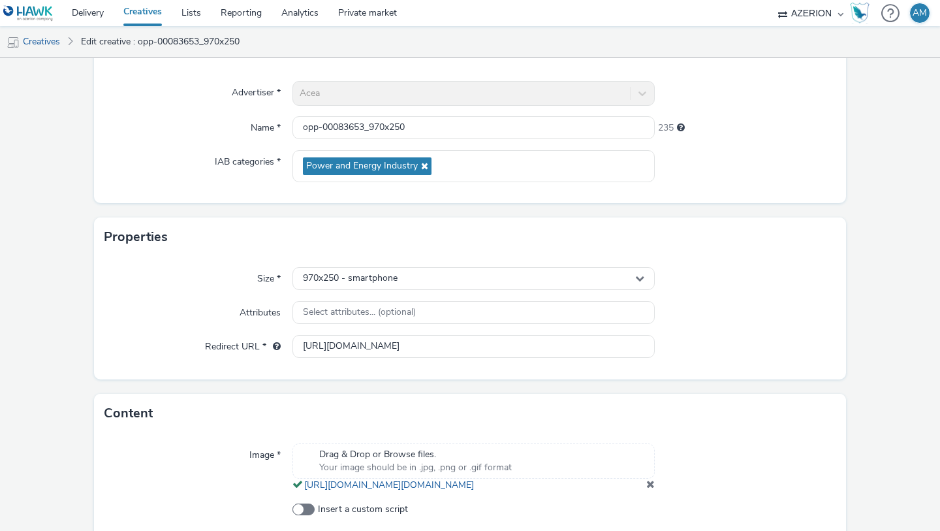
scroll to position [188, 0]
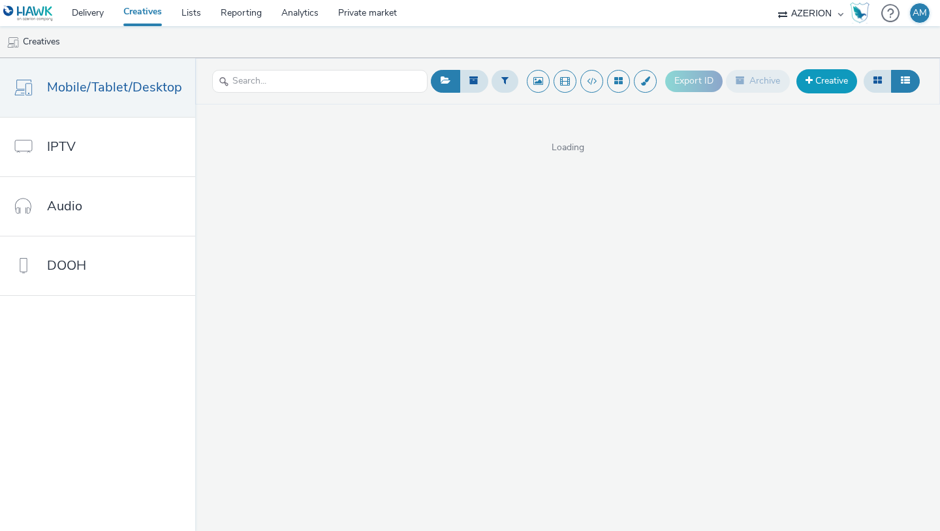
click at [801, 73] on link "Creative" at bounding box center [827, 81] width 61 height 24
